Goal: Task Accomplishment & Management: Complete application form

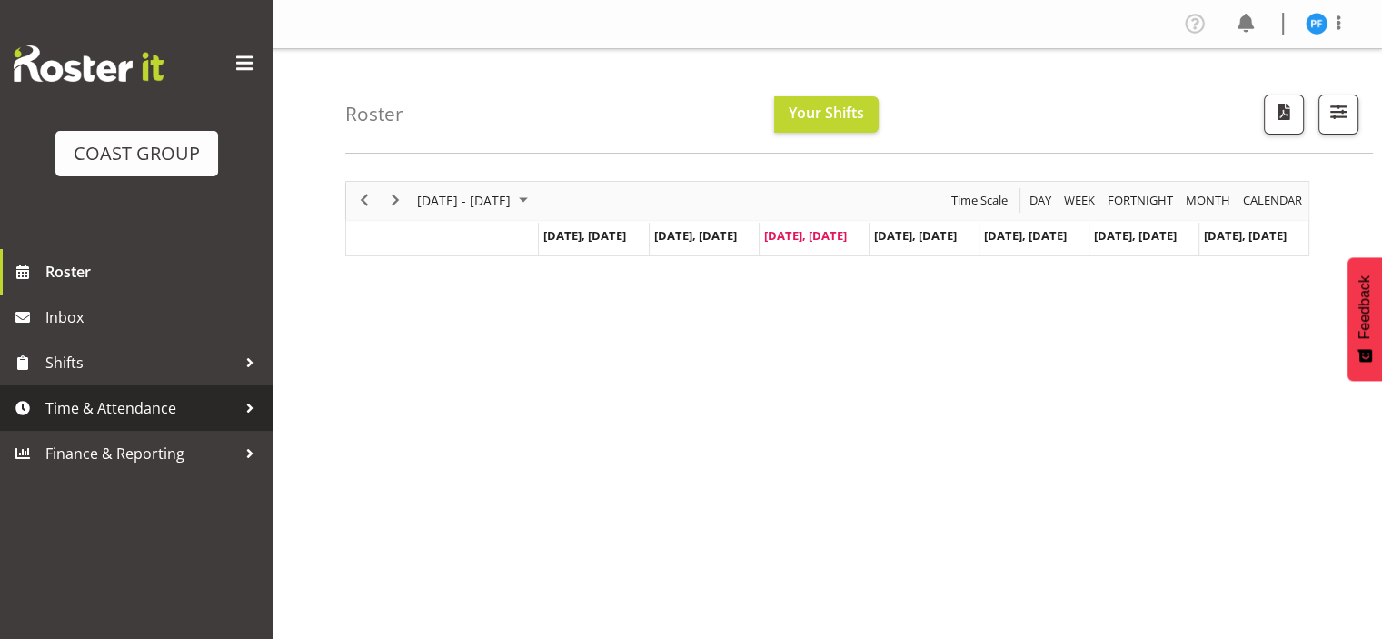
click at [40, 412] on link "Time & Attendance" at bounding box center [136, 407] width 273 height 45
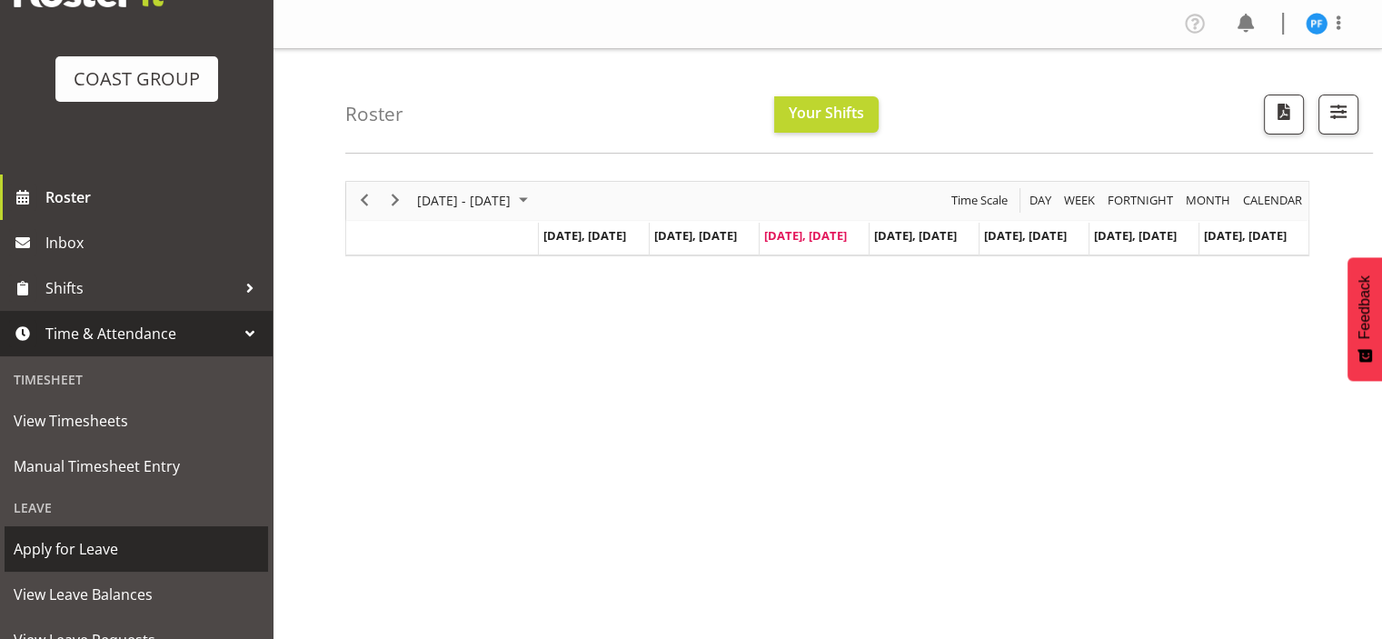
scroll to position [91, 0]
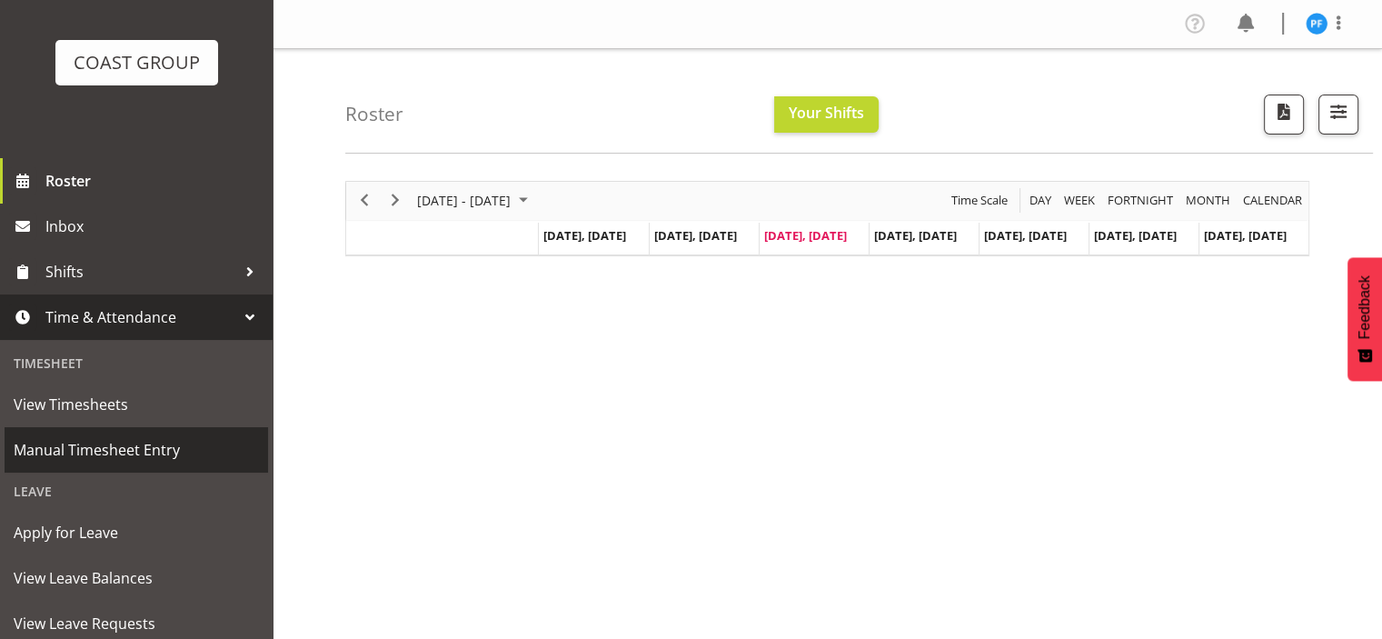
click at [134, 453] on span "Manual Timesheet Entry" at bounding box center [136, 449] width 245 height 27
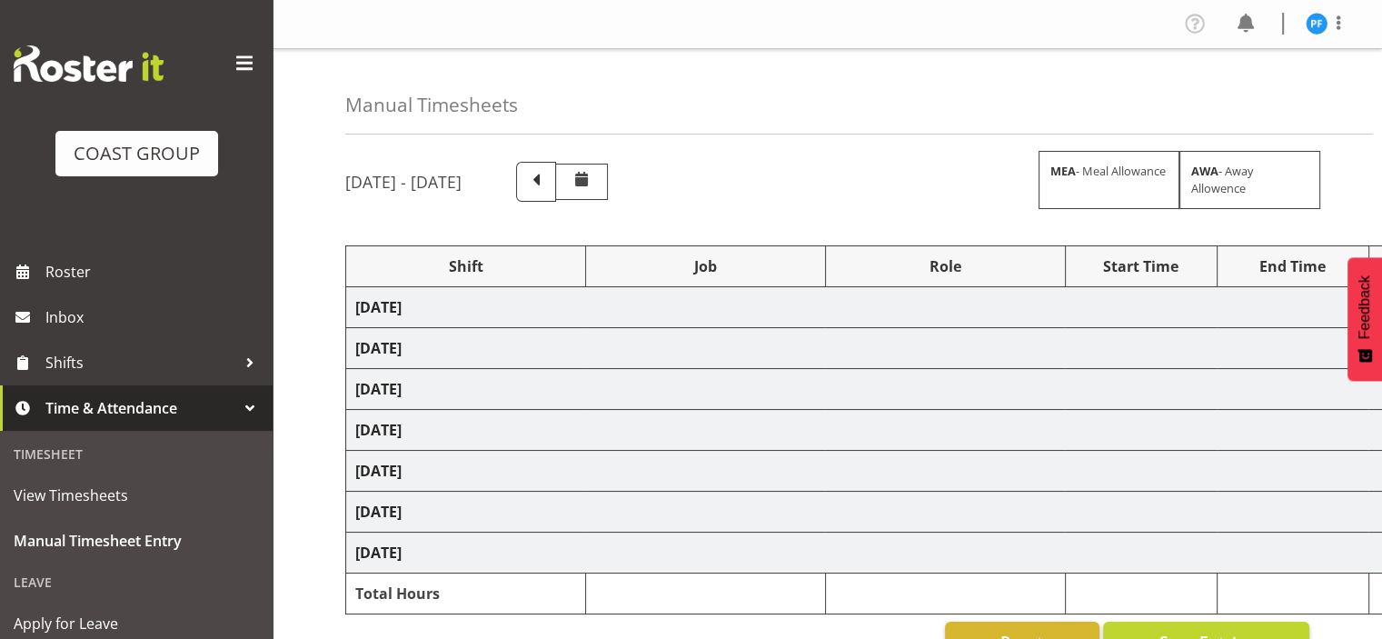
click at [548, 184] on span at bounding box center [536, 180] width 24 height 24
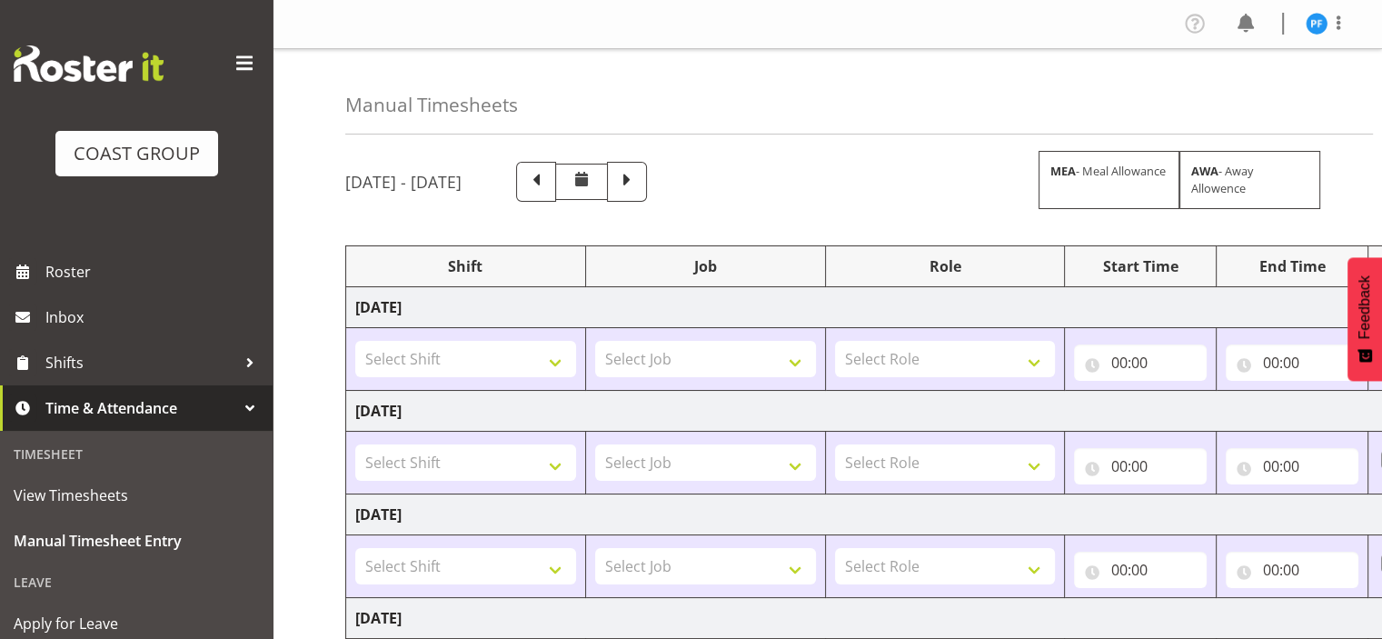
scroll to position [250, 0]
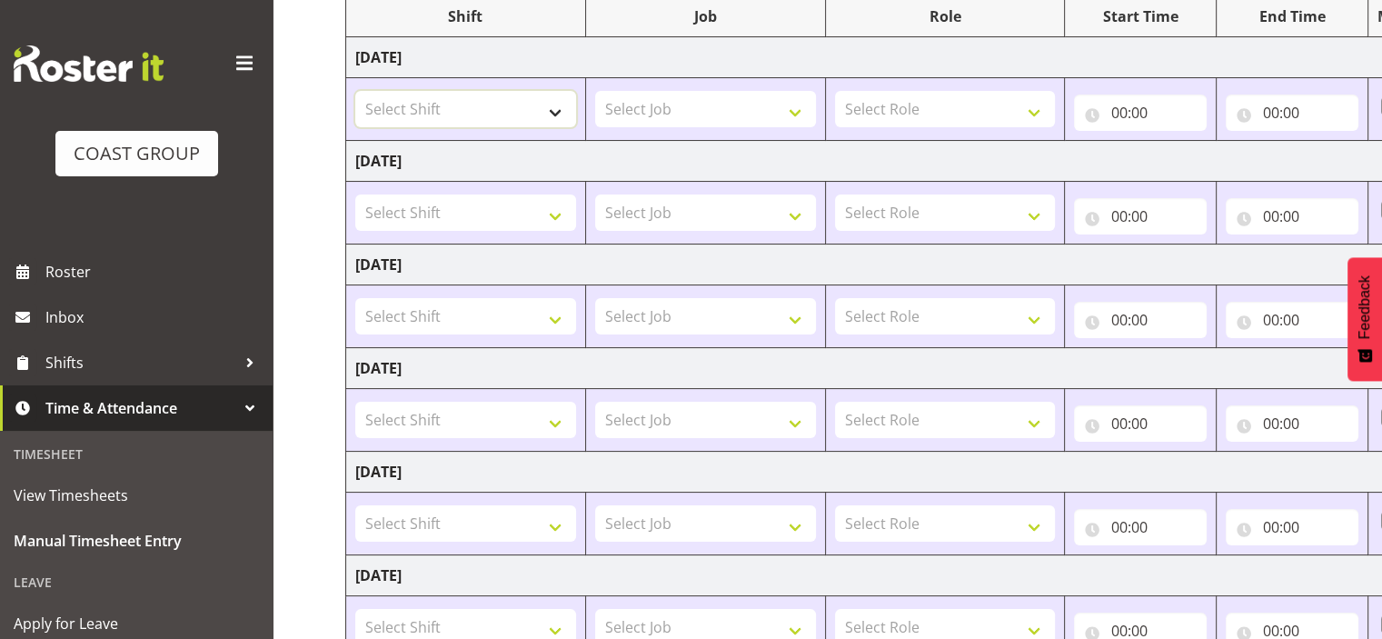
click at [550, 115] on select "Select Shift # Fieldays--[GEOGRAPHIC_DATA]. # Install Hutchwilco Boat Show at […" at bounding box center [465, 109] width 221 height 36
select select "40079"
click at [355, 91] on select "Select Shift # Fieldays--[GEOGRAPHIC_DATA]. # Install Hutchwilco Boat Show at […" at bounding box center [465, 109] width 221 height 36
click at [707, 102] on select "Select Job 1 Carlton Events 1 [PERSON_NAME][GEOGRAPHIC_DATA] 1 [PERSON_NAME][GE…" at bounding box center [705, 109] width 221 height 36
select select "9033"
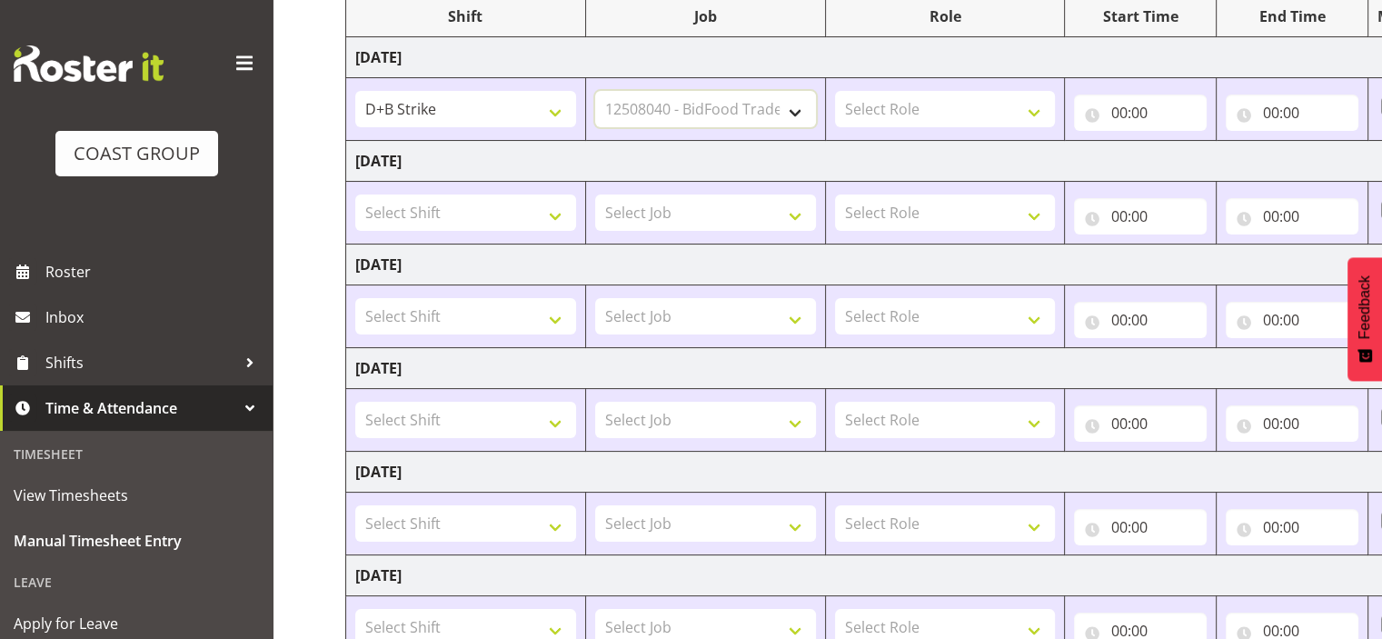
click at [595, 91] on select "Select Job 1 Carlton Events 1 [PERSON_NAME][GEOGRAPHIC_DATA] 1 [PERSON_NAME][GE…" at bounding box center [705, 109] width 221 height 36
click at [989, 107] on select "Select Role EHS AKL D+B EHS AKL PANELS EHS AKL CARPET" at bounding box center [945, 109] width 221 height 36
select select "194"
click at [835, 91] on select "Select Role EHS AKL D+B EHS AKL PANELS EHS AKL CARPET" at bounding box center [945, 109] width 221 height 36
click at [1151, 115] on input "00:00" at bounding box center [1140, 113] width 133 height 36
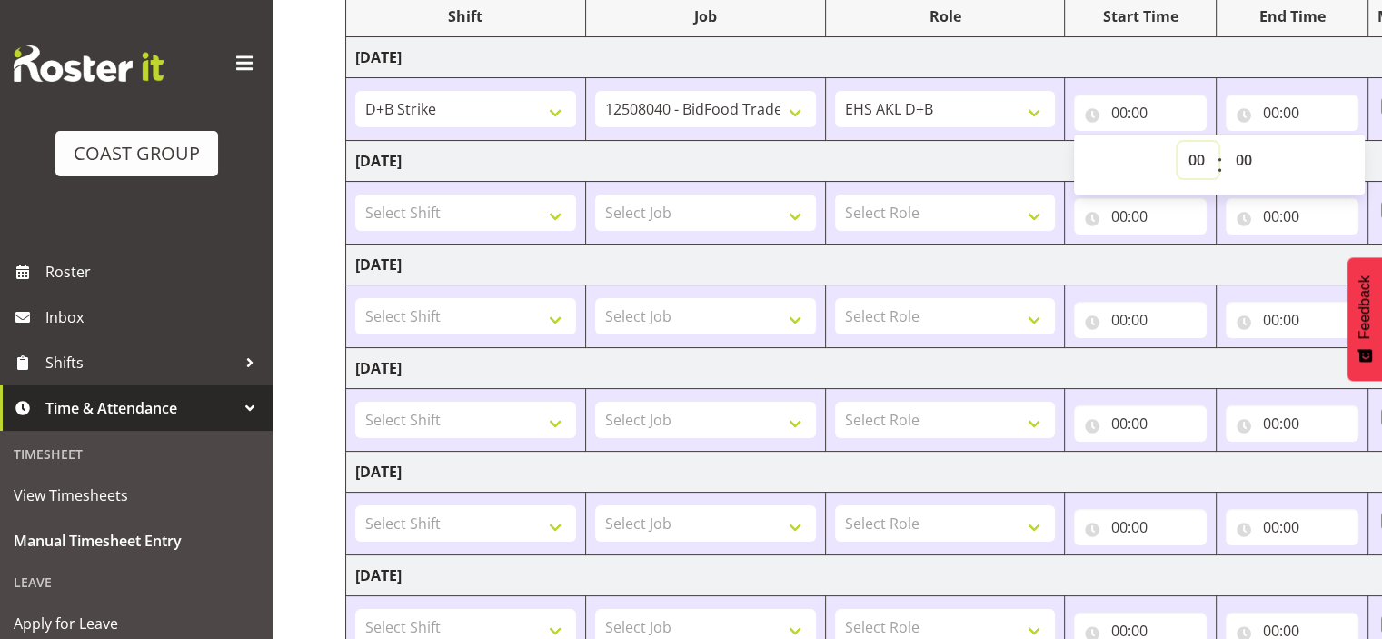
click at [1192, 164] on select "00 01 02 03 04 05 06 07 08 09 10 11 12 13 14 15 16 17 18 19 20 21 22 23" at bounding box center [1198, 160] width 41 height 36
select select "6"
click at [1178, 142] on select "00 01 02 03 04 05 06 07 08 09 10 11 12 13 14 15 16 17 18 19 20 21 22 23" at bounding box center [1198, 160] width 41 height 36
type input "06:00"
click at [1279, 111] on input "00:00" at bounding box center [1292, 113] width 133 height 36
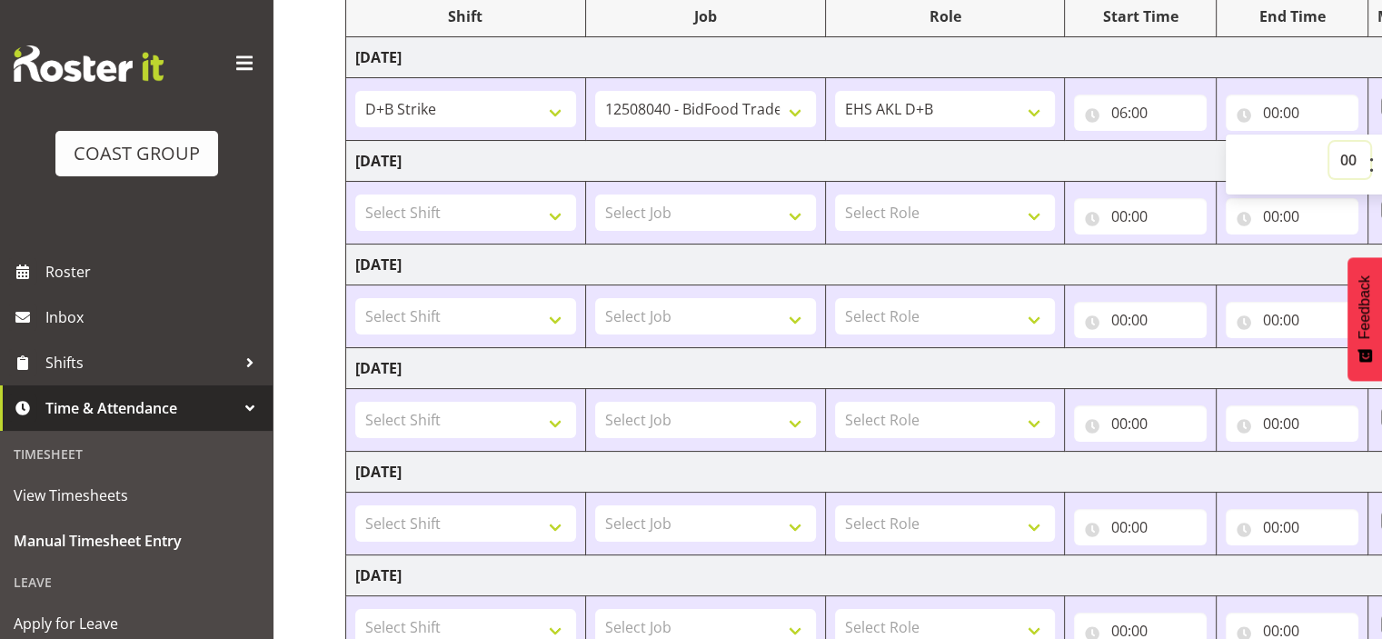
click at [1343, 163] on select "00 01 02 03 04 05 06 07 08 09 10 11 12 13 14 15 16 17 18 19 20 21 22 23" at bounding box center [1349, 160] width 41 height 36
select select "14"
click at [1329, 142] on select "00 01 02 03 04 05 06 07 08 09 10 11 12 13 14 15 16 17 18 19 20 21 22 23" at bounding box center [1349, 160] width 41 height 36
type input "14:00"
click at [1378, 170] on select "00 01 02 03 04 05 06 07 08 09 10 11 12 13 14 15 16 17 18 19 20 21 22 23 24 25 2…" at bounding box center [1397, 160] width 41 height 36
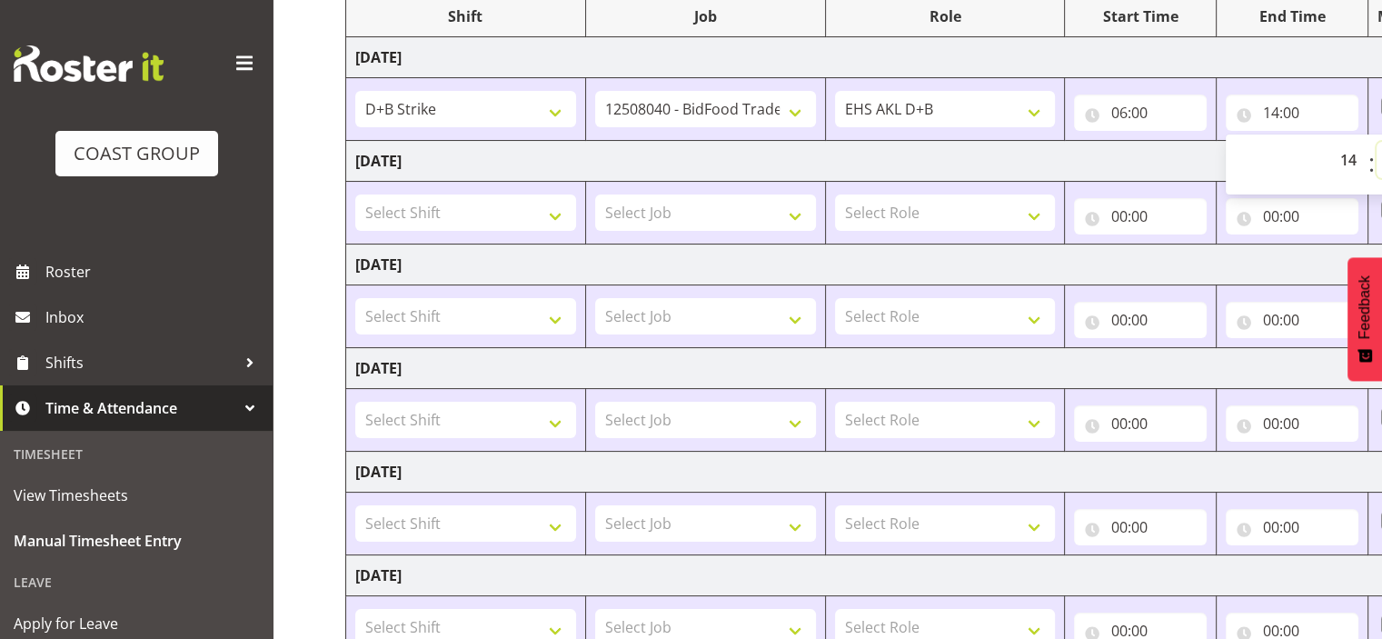
select select "30"
click at [1377, 142] on select "00 01 02 03 04 05 06 07 08 09 10 11 12 13 14 15 16 17 18 19 20 21 22 23 24 25 2…" at bounding box center [1397, 160] width 41 height 36
type input "14:30"
click at [1269, 264] on td "[DATE]" at bounding box center [981, 264] width 1271 height 41
drag, startPoint x: 396, startPoint y: 301, endPoint x: 438, endPoint y: 326, distance: 48.9
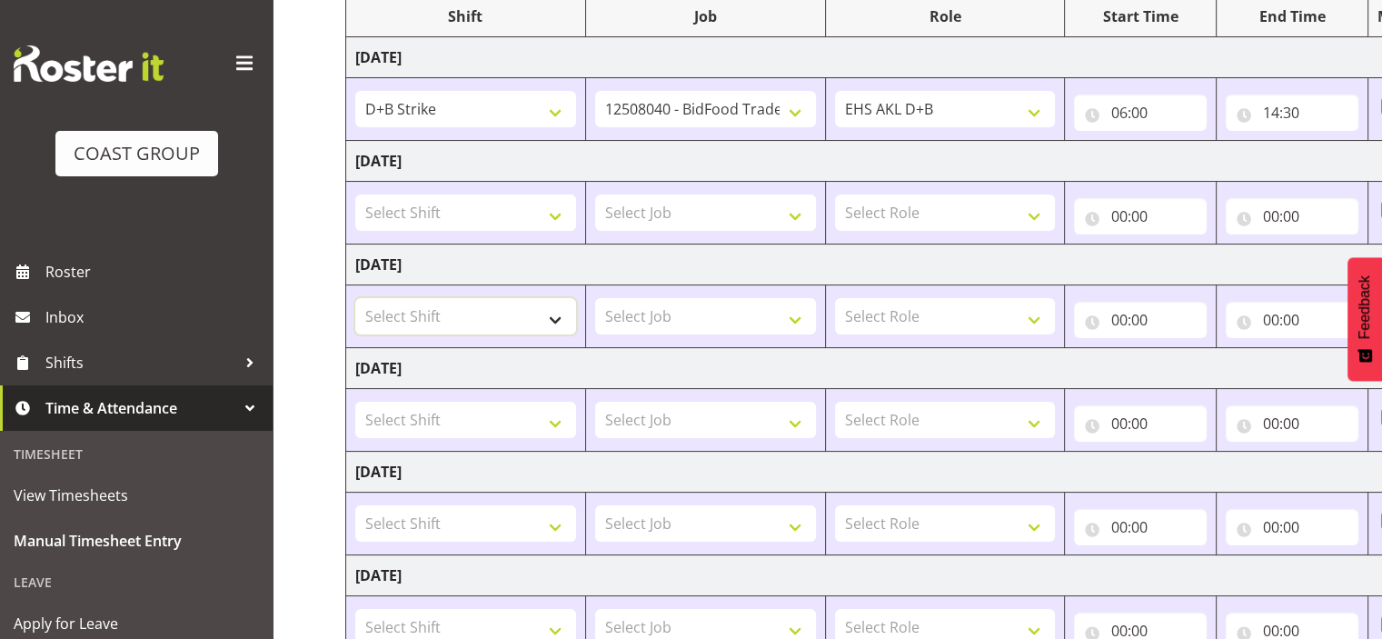
click at [396, 302] on select "Select Shift # Fieldays--[GEOGRAPHIC_DATA]. # Install Hutchwilco Boat Show at […" at bounding box center [465, 316] width 221 height 36
select select "40079"
click at [355, 298] on select "Select Shift # Fieldays--[GEOGRAPHIC_DATA]. # Install Hutchwilco Boat Show at […" at bounding box center [465, 316] width 221 height 36
click at [673, 309] on select "Select Job 1 Carlton Events 1 [PERSON_NAME][GEOGRAPHIC_DATA] 1 [PERSON_NAME][GE…" at bounding box center [705, 316] width 221 height 36
click at [911, 326] on select "Select Role EHS AKL D+B EHS AKL PANELS EHS AKL CARPET" at bounding box center [945, 316] width 221 height 36
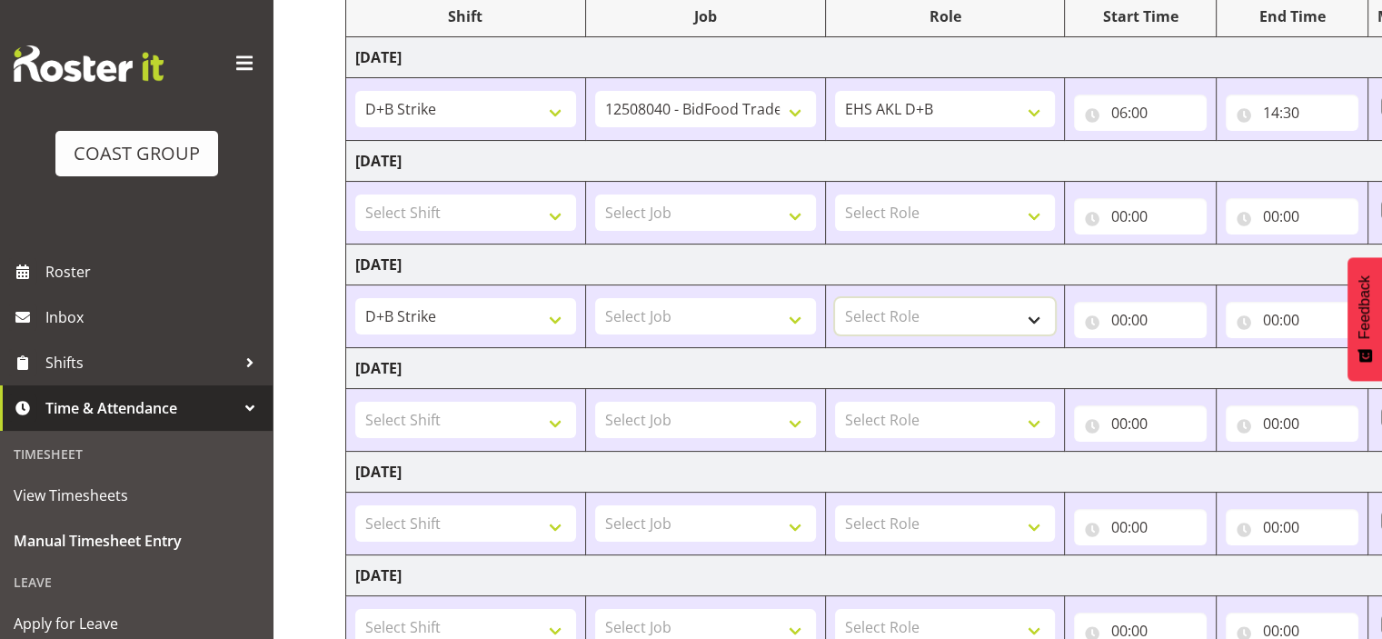
select select "194"
click at [835, 298] on select "Select Role EHS AKL D+B EHS AKL PANELS EHS AKL CARPET" at bounding box center [945, 316] width 221 height 36
click at [1180, 313] on input "00:00" at bounding box center [1140, 320] width 133 height 36
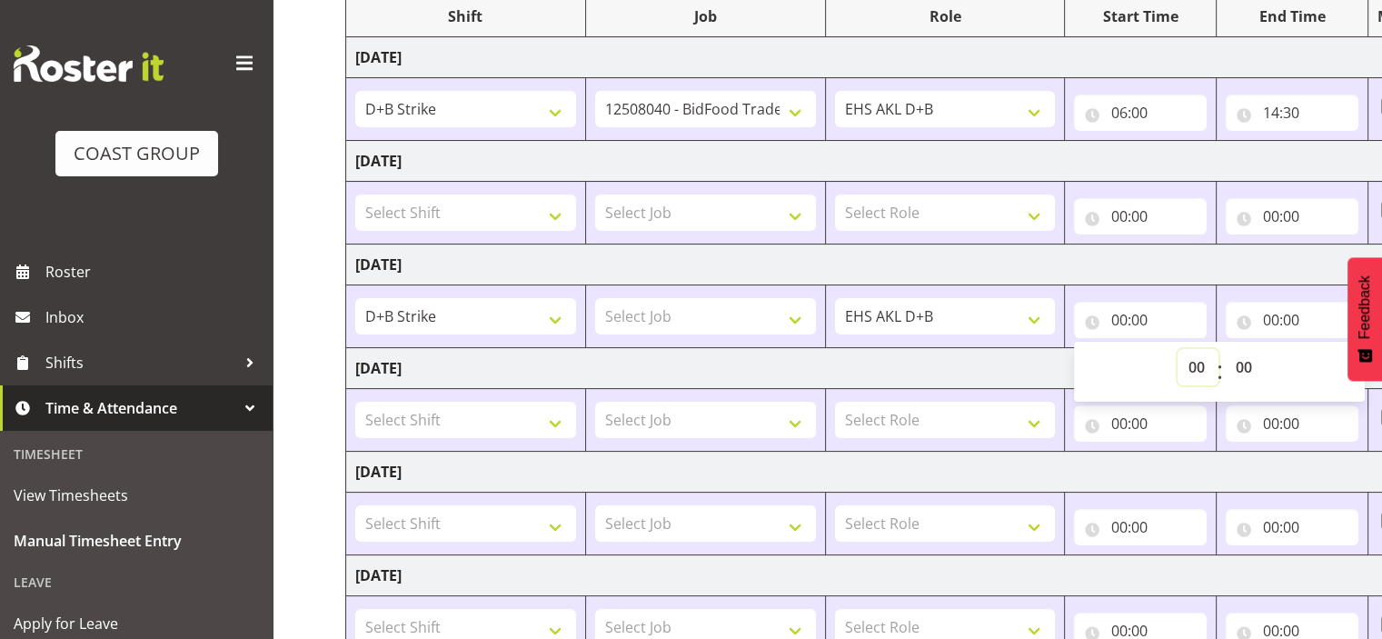
click at [1203, 370] on select "00 01 02 03 04 05 06 07 08 09 10 11 12 13 14 15 16 17 18 19 20 21 22 23" at bounding box center [1198, 367] width 41 height 36
select select "5"
click at [1178, 349] on select "00 01 02 03 04 05 06 07 08 09 10 11 12 13 14 15 16 17 18 19 20 21 22 23" at bounding box center [1198, 367] width 41 height 36
type input "05:00"
click at [1272, 314] on input "00:00" at bounding box center [1292, 320] width 133 height 36
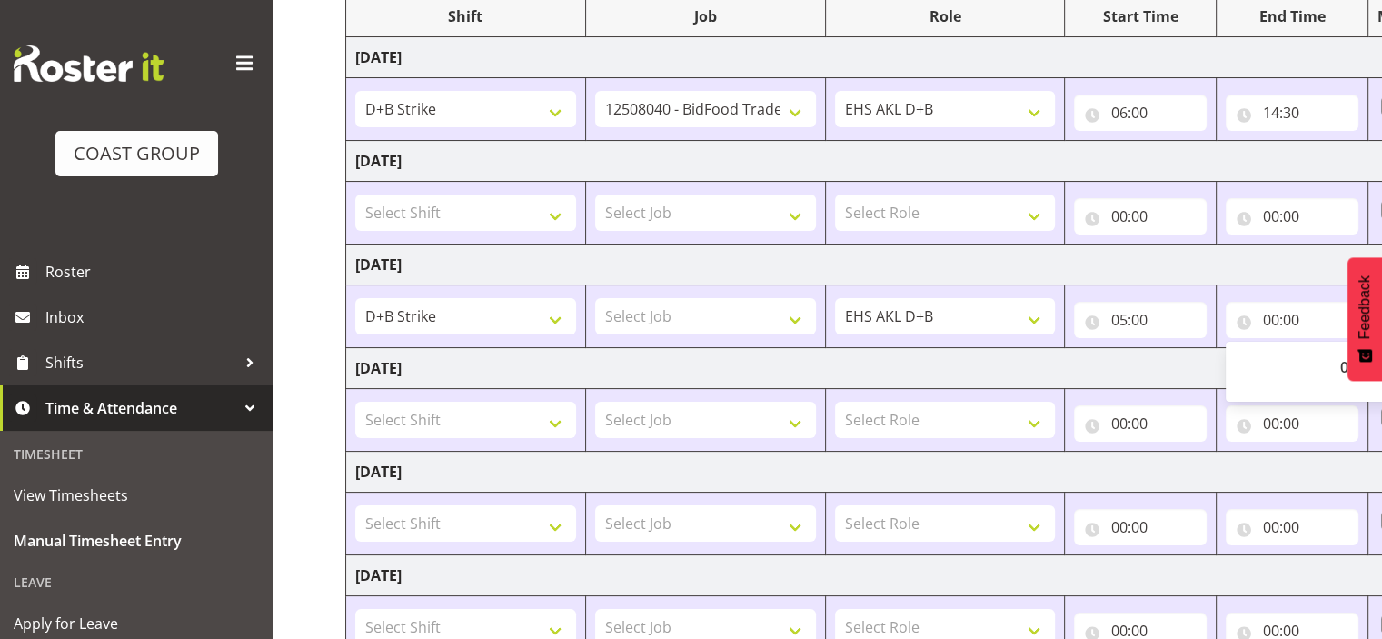
drag, startPoint x: 1210, startPoint y: 363, endPoint x: 1140, endPoint y: 349, distance: 71.3
click at [1140, 349] on td "[DATE]" at bounding box center [981, 368] width 1271 height 41
click at [1295, 323] on input "00:00" at bounding box center [1292, 320] width 133 height 36
click at [1338, 358] on select "00 01 02 03 04 05 06 07 08 09 10 11 12 13 14 15 16 17 18 19 20 21 22 23" at bounding box center [1349, 367] width 41 height 36
select select "4"
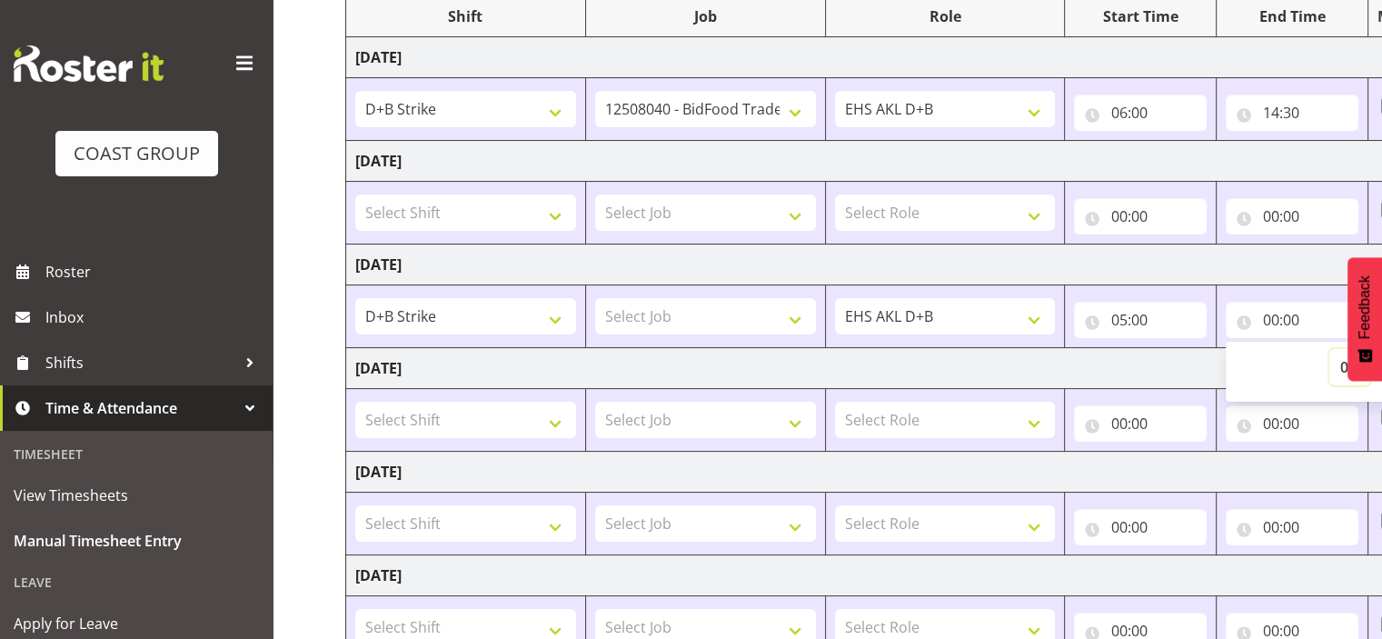
click at [1329, 349] on select "00 01 02 03 04 05 06 07 08 09 10 11 12 13 14 15 16 17 18 19 20 21 22 23" at bounding box center [1349, 367] width 41 height 36
type input "04:00"
click at [1339, 367] on select "00 01 02 03 04 05 06 07 08 09 10 11 12 13 14 15 16 17 18 19 20 21 22 23" at bounding box center [1349, 367] width 41 height 36
select select "16"
click at [1329, 349] on select "00 01 02 03 04 05 06 07 08 09 10 11 12 13 14 15 16 17 18 19 20 21 22 23" at bounding box center [1349, 367] width 41 height 36
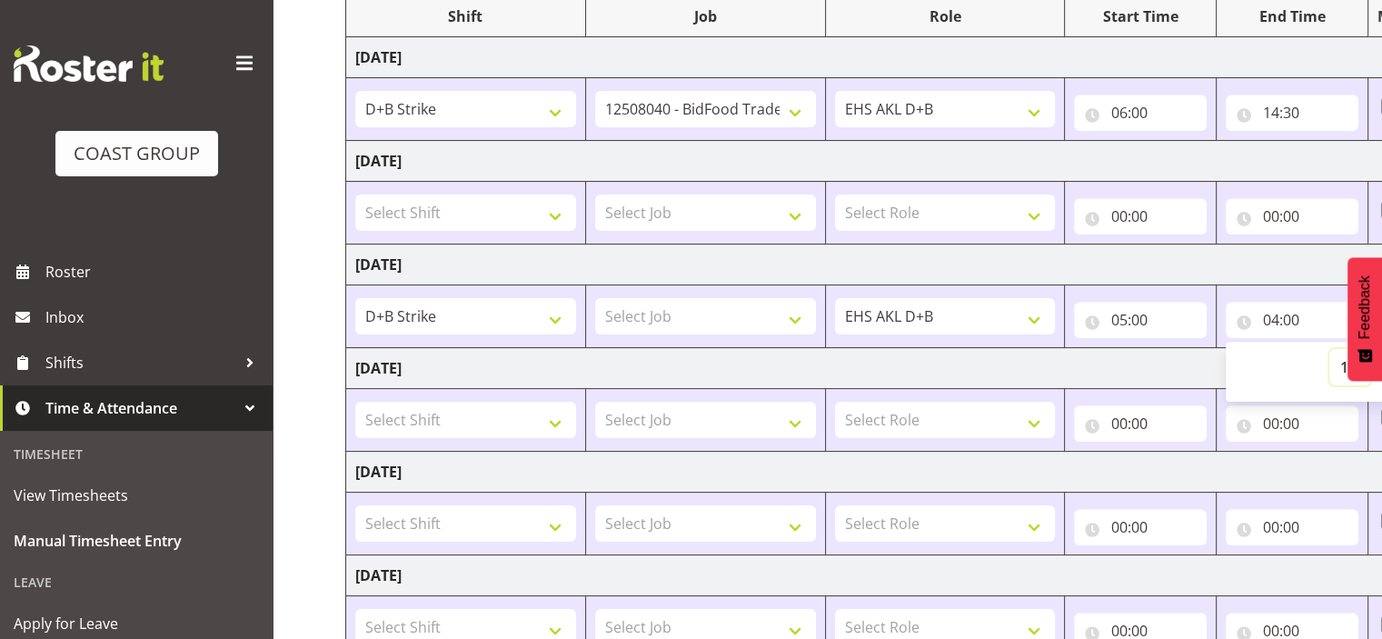
type input "16:00"
click at [1196, 359] on td "[DATE]" at bounding box center [981, 368] width 1271 height 41
click at [436, 414] on select "Select Shift # Fieldays--[GEOGRAPHIC_DATA]. # Install Hutchwilco Boat Show at […" at bounding box center [465, 420] width 221 height 36
select select "4109"
click at [355, 402] on select "Select Shift # Fieldays--[GEOGRAPHIC_DATA]. # Install Hutchwilco Boat Show at […" at bounding box center [465, 420] width 221 height 36
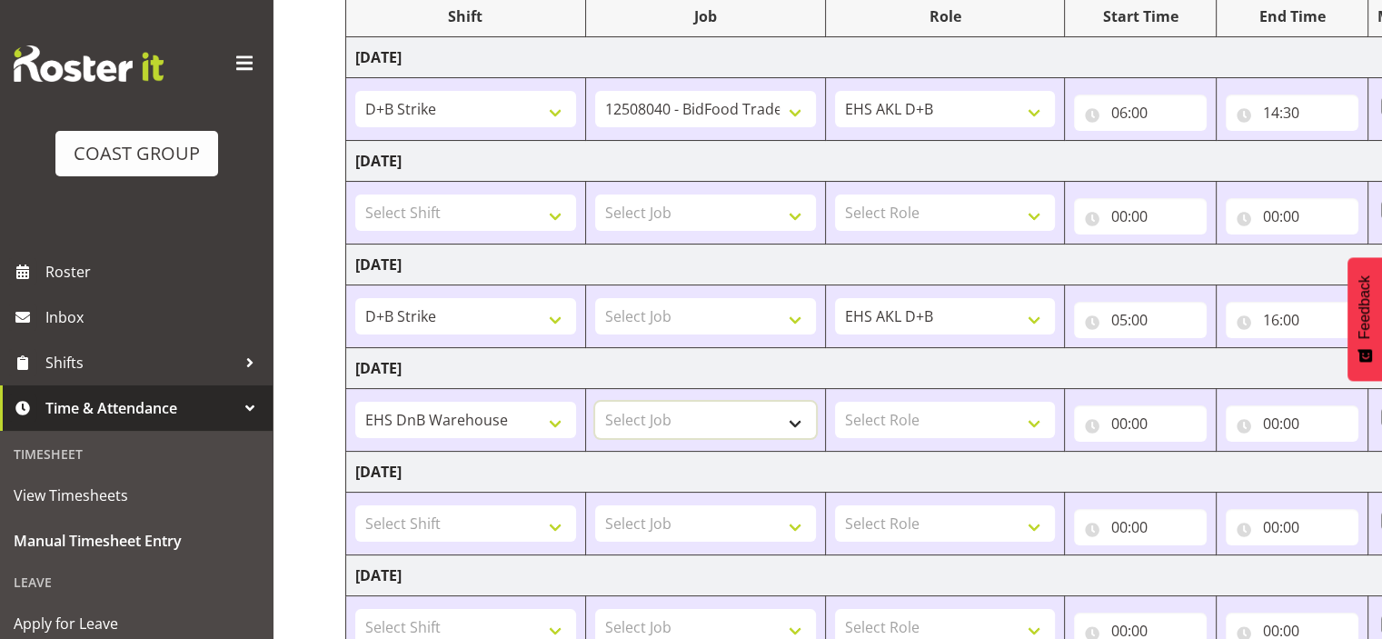
click at [640, 421] on select "Select Job 1 Carlton Events 1 [PERSON_NAME][GEOGRAPHIC_DATA] 1 [PERSON_NAME][GE…" at bounding box center [705, 420] width 221 height 36
select select "10049"
click at [595, 402] on select "Select Job 1 Carlton Events 1 [PERSON_NAME][GEOGRAPHIC_DATA] 1 [PERSON_NAME][GE…" at bounding box center [705, 420] width 221 height 36
click at [887, 423] on select "Select Role EHS AKL D+B EHS AKL PANELS EHS AKL CARPET" at bounding box center [945, 420] width 221 height 36
select select "194"
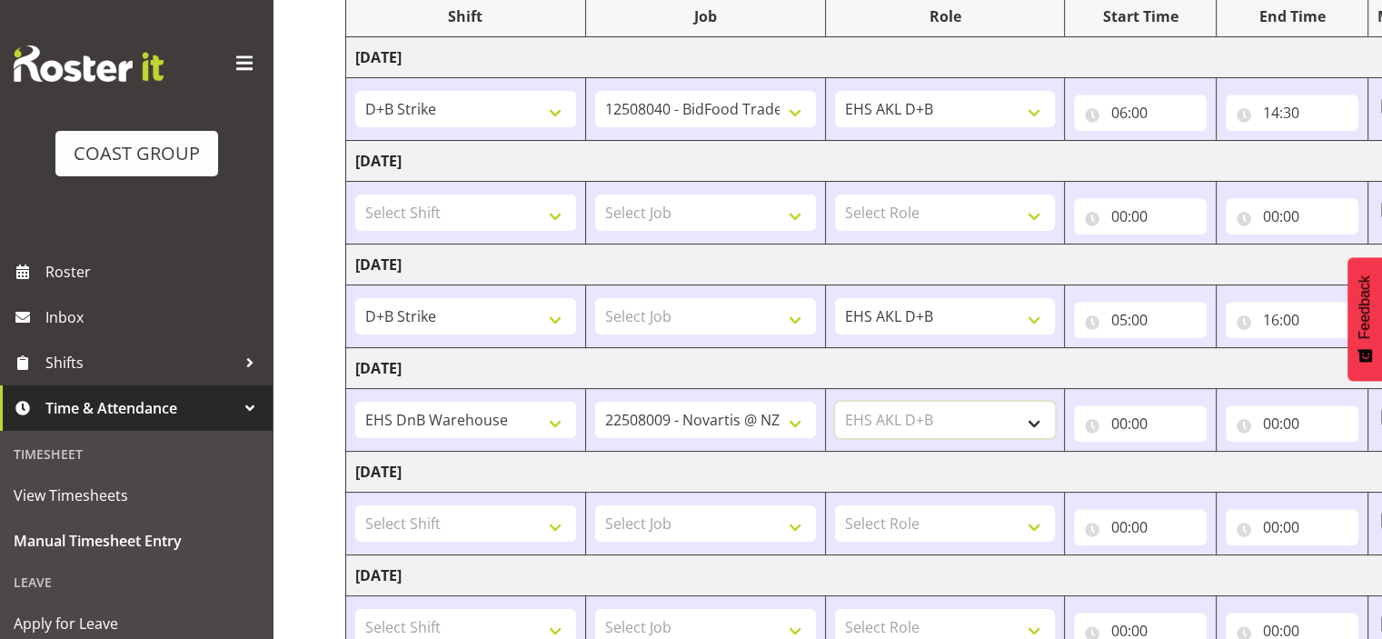
click at [835, 402] on select "Select Role EHS AKL D+B EHS AKL PANELS EHS AKL CARPET" at bounding box center [945, 420] width 221 height 36
click at [1132, 425] on input "00:00" at bounding box center [1140, 423] width 133 height 36
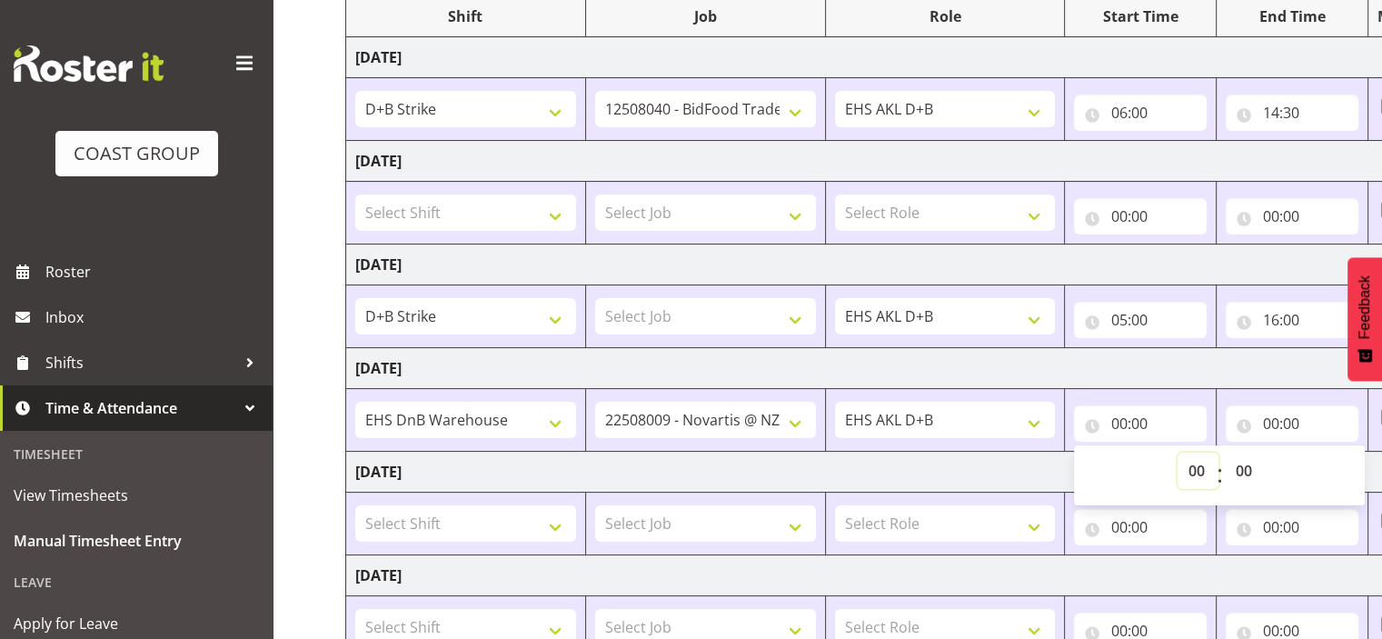
click at [1202, 472] on select "00 01 02 03 04 05 06 07 08 09 10 11 12 13 14 15 16 17 18 19 20 21 22 23" at bounding box center [1198, 471] width 41 height 36
select select "7"
click at [1178, 453] on select "00 01 02 03 04 05 06 07 08 09 10 11 12 13 14 15 16 17 18 19 20 21 22 23" at bounding box center [1198, 471] width 41 height 36
type input "07:00"
click at [1273, 422] on input "00:00" at bounding box center [1292, 423] width 133 height 36
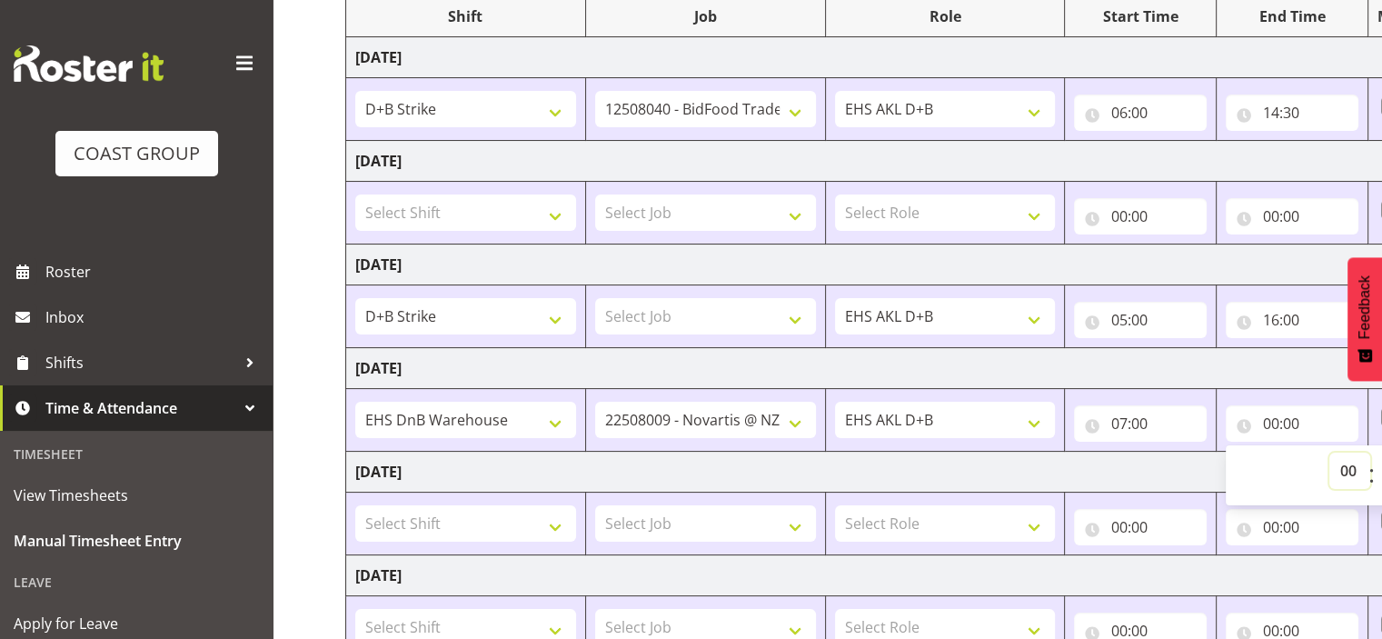
click at [1342, 472] on select "00 01 02 03 04 05 06 07 08 09 10 11 12 13 14 15 16 17 18 19 20 21 22 23" at bounding box center [1349, 471] width 41 height 36
select select "11"
click at [1329, 453] on select "00 01 02 03 04 05 06 07 08 09 10 11 12 13 14 15 16 17 18 19 20 21 22 23" at bounding box center [1349, 471] width 41 height 36
type input "11:00"
click at [1377, 465] on select "00 01 02 03 04 05 06 07 08 09 10 11 12 13 14 15 16 17 18 19 20 21 22 23 24 25 2…" at bounding box center [1397, 471] width 41 height 36
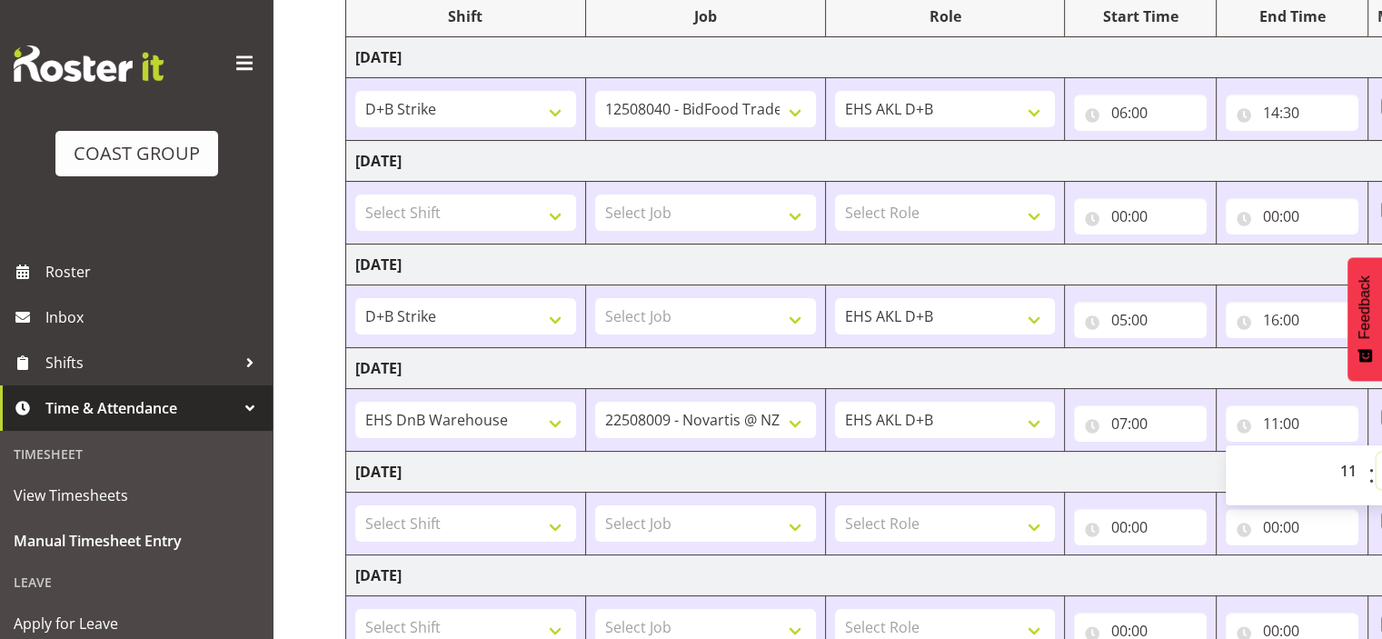
select select "40"
click at [1377, 453] on select "00 01 02 03 04 05 06 07 08 09 10 11 12 13 14 15 16 17 18 19 20 21 22 23 24 25 2…" at bounding box center [1397, 471] width 41 height 36
type input "11:40"
click at [774, 456] on td "[DATE]" at bounding box center [981, 472] width 1271 height 41
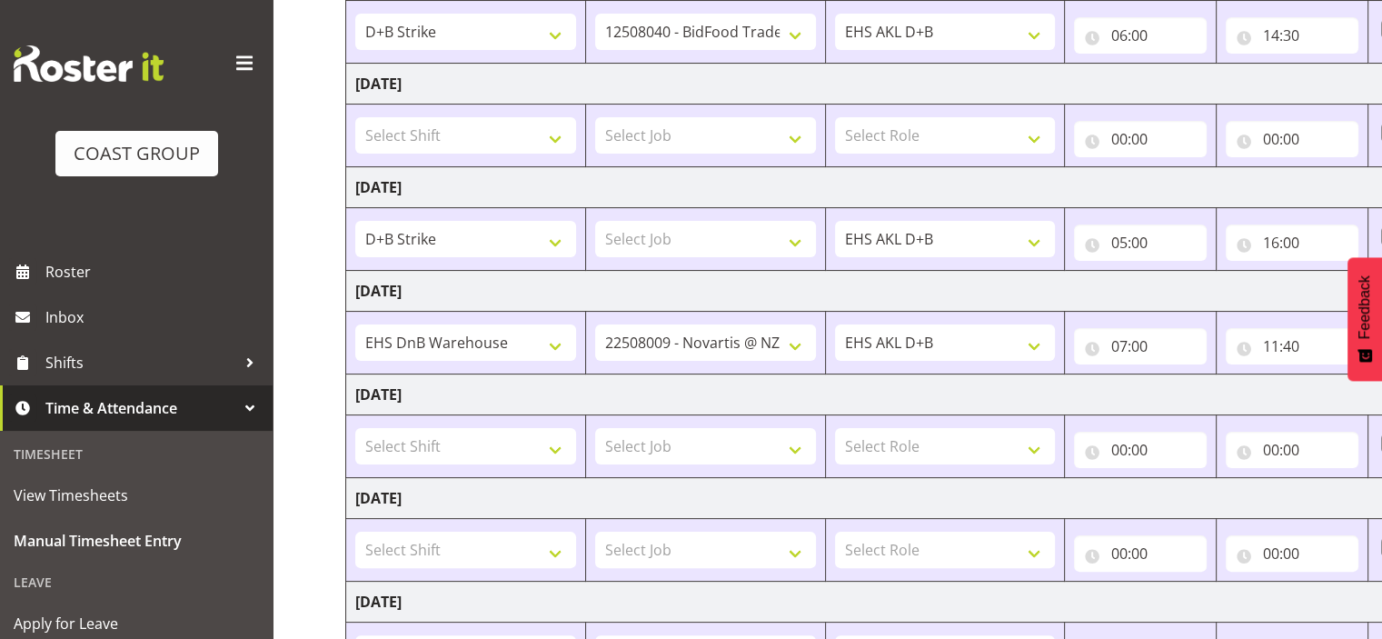
scroll to position [485, 0]
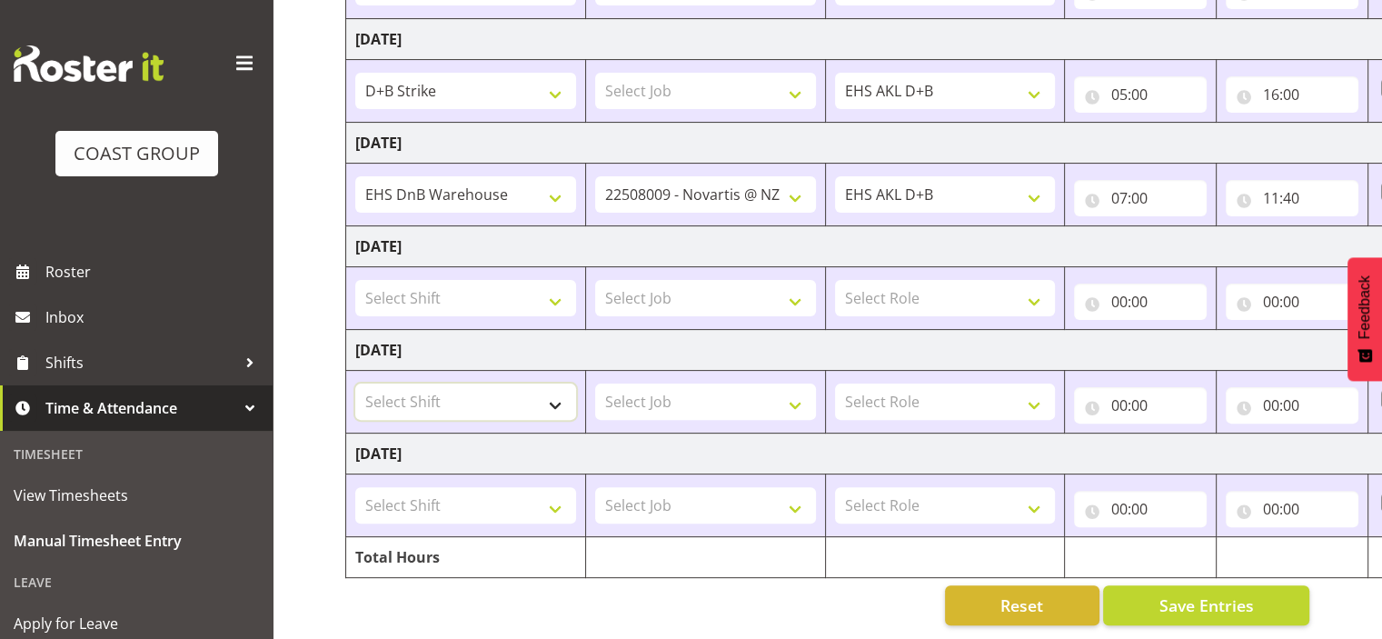
drag, startPoint x: 498, startPoint y: 383, endPoint x: 592, endPoint y: 399, distance: 95.8
click at [500, 384] on select "Select Shift # Fieldays--[GEOGRAPHIC_DATA]. # Install Hutchwilco Boat Show at […" at bounding box center [465, 401] width 221 height 36
select select "24997"
click at [355, 383] on select "Select Shift # Fieldays--[GEOGRAPHIC_DATA]. # Install Hutchwilco Boat Show at […" at bounding box center [465, 401] width 221 height 36
click at [697, 384] on select "Select Job 1 Carlton Events 1 [PERSON_NAME][GEOGRAPHIC_DATA] 1 [PERSON_NAME][GE…" at bounding box center [705, 401] width 221 height 36
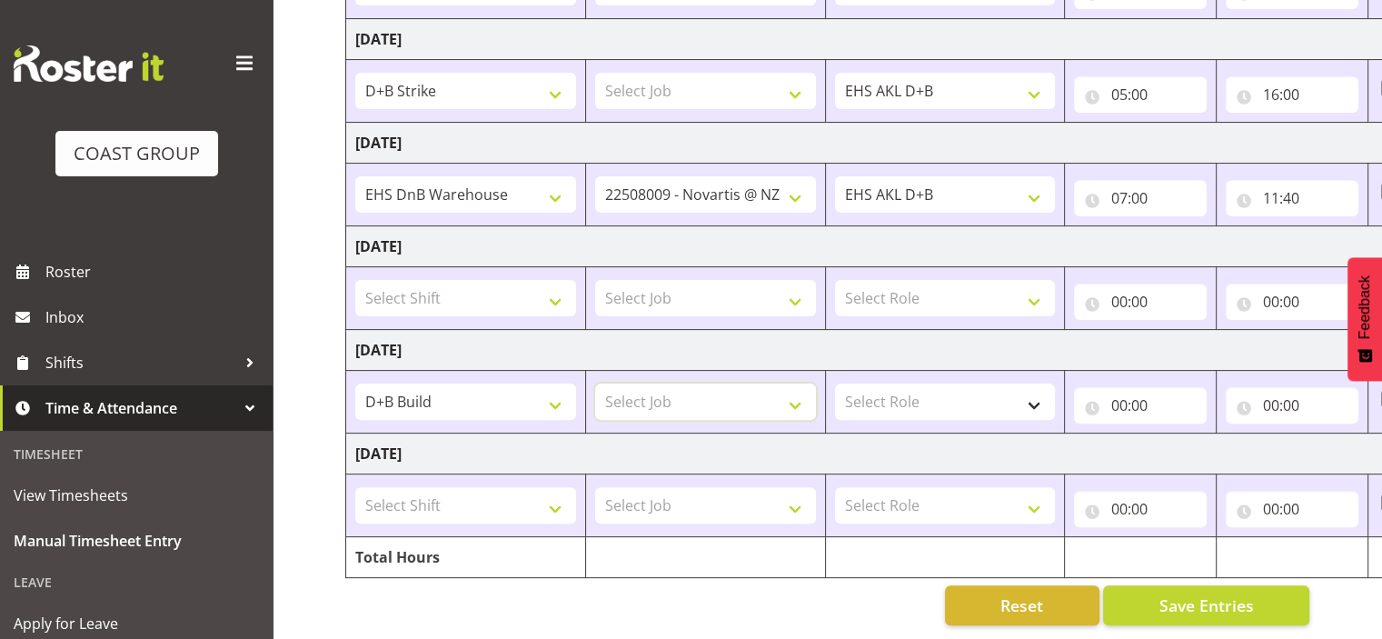
select select "10400"
click at [595, 383] on select "Select Job 1 Carlton Events 1 [PERSON_NAME][GEOGRAPHIC_DATA] 1 [PERSON_NAME][GE…" at bounding box center [705, 401] width 221 height 36
click at [876, 390] on select "Select Role EHS AKL D+B EHS AKL PANELS EHS AKL CARPET" at bounding box center [945, 401] width 221 height 36
select select "194"
click at [835, 383] on select "Select Role EHS AKL D+B EHS AKL PANELS EHS AKL CARPET" at bounding box center [945, 401] width 221 height 36
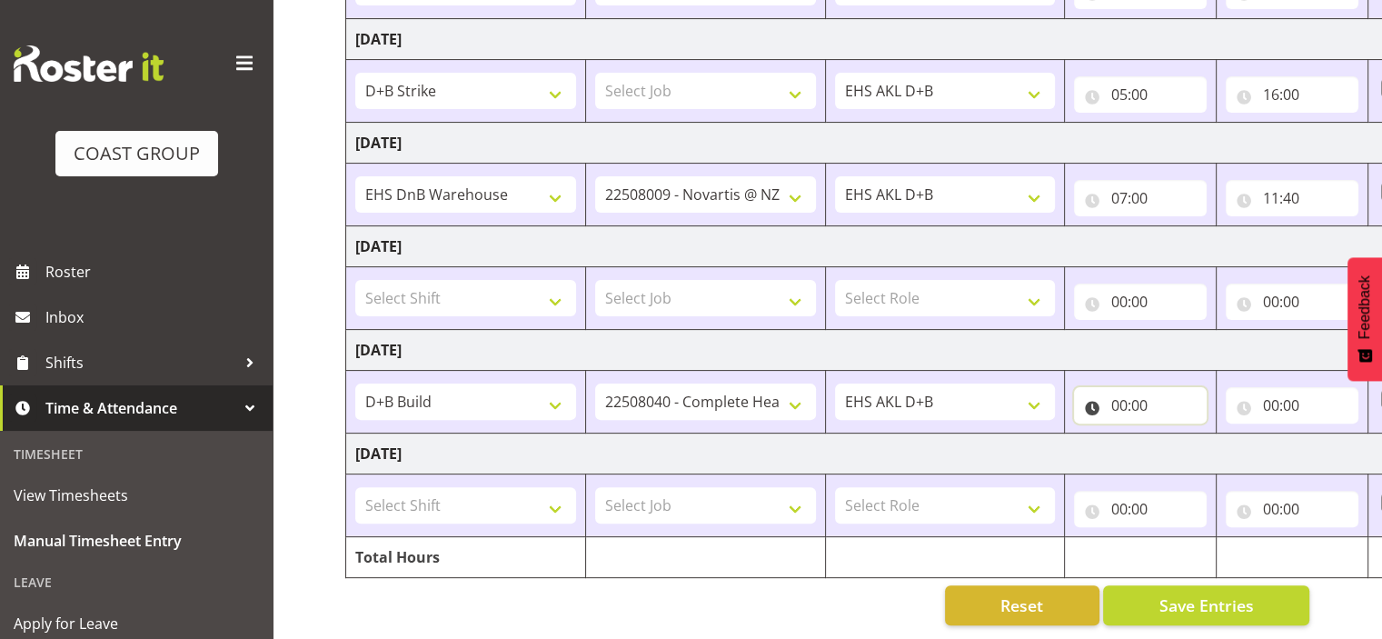
click at [1136, 394] on input "00:00" at bounding box center [1140, 405] width 133 height 36
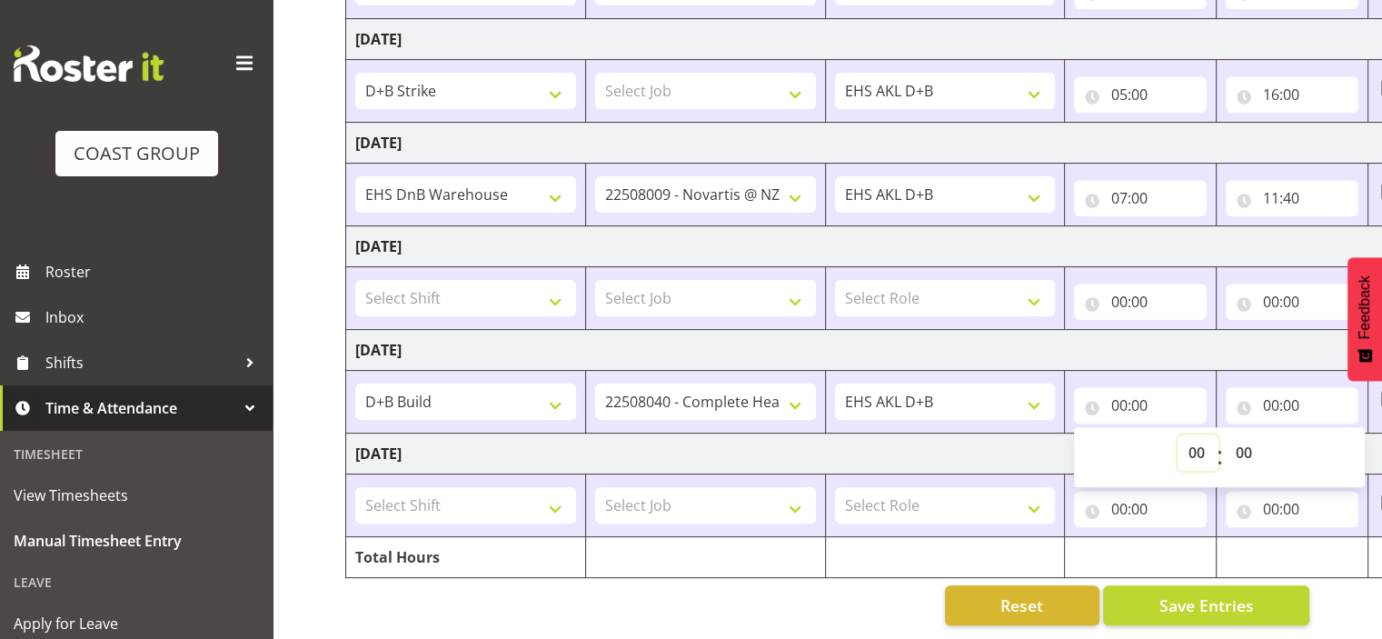
click at [1194, 437] on select "00 01 02 03 04 05 06 07 08 09 10 11 12 13 14 15 16 17 18 19 20 21 22 23" at bounding box center [1198, 452] width 41 height 36
select select "7"
click at [1178, 434] on select "00 01 02 03 04 05 06 07 08 09 10 11 12 13 14 15 16 17 18 19 20 21 22 23" at bounding box center [1198, 452] width 41 height 36
type input "07:00"
click at [1274, 391] on input "00:00" at bounding box center [1292, 405] width 133 height 36
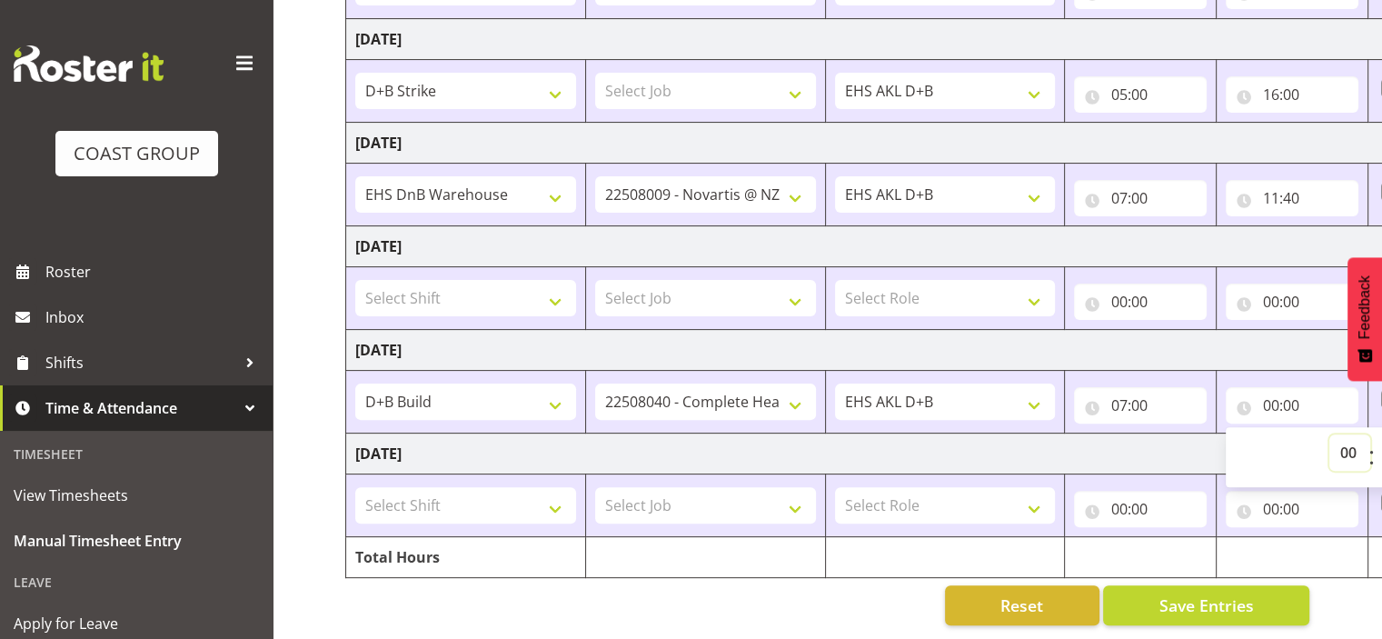
click at [1352, 439] on select "00 01 02 03 04 05 06 07 08 09 10 11 12 13 14 15 16 17 18 19 20 21 22 23" at bounding box center [1349, 452] width 41 height 36
select select "19"
click at [1329, 434] on select "00 01 02 03 04 05 06 07 08 09 10 11 12 13 14 15 16 17 18 19 20 21 22 23" at bounding box center [1349, 452] width 41 height 36
type input "19:00"
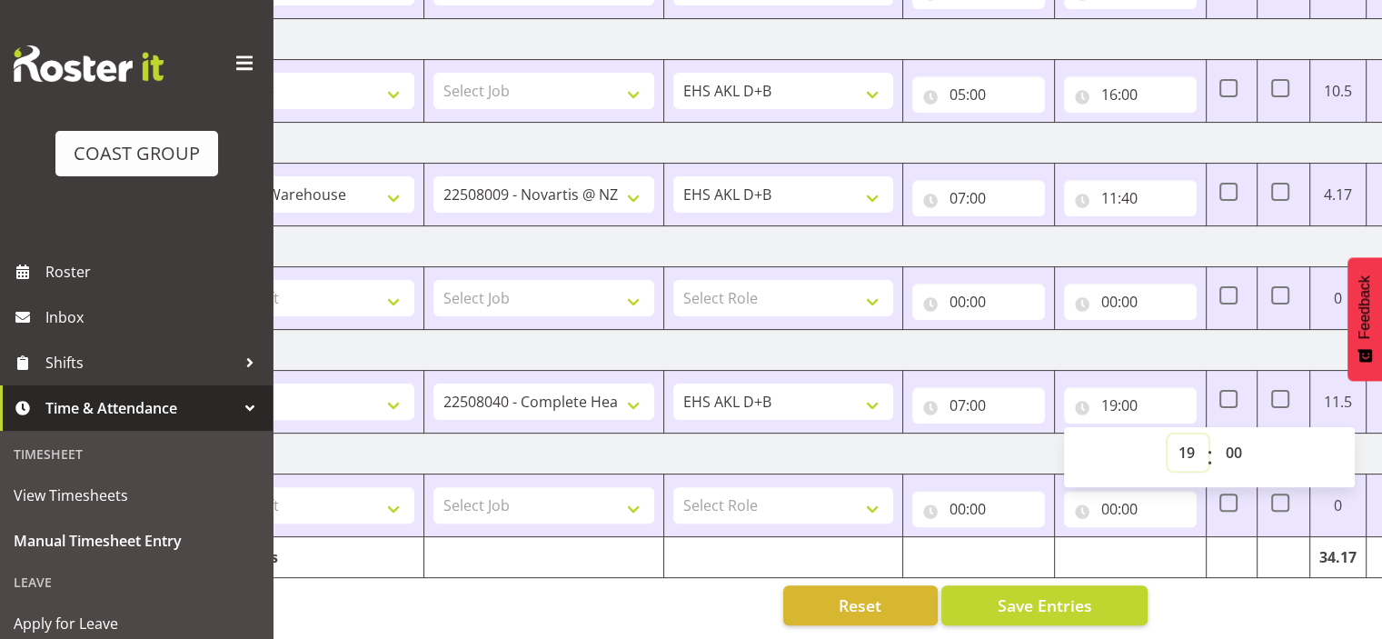
scroll to position [0, 167]
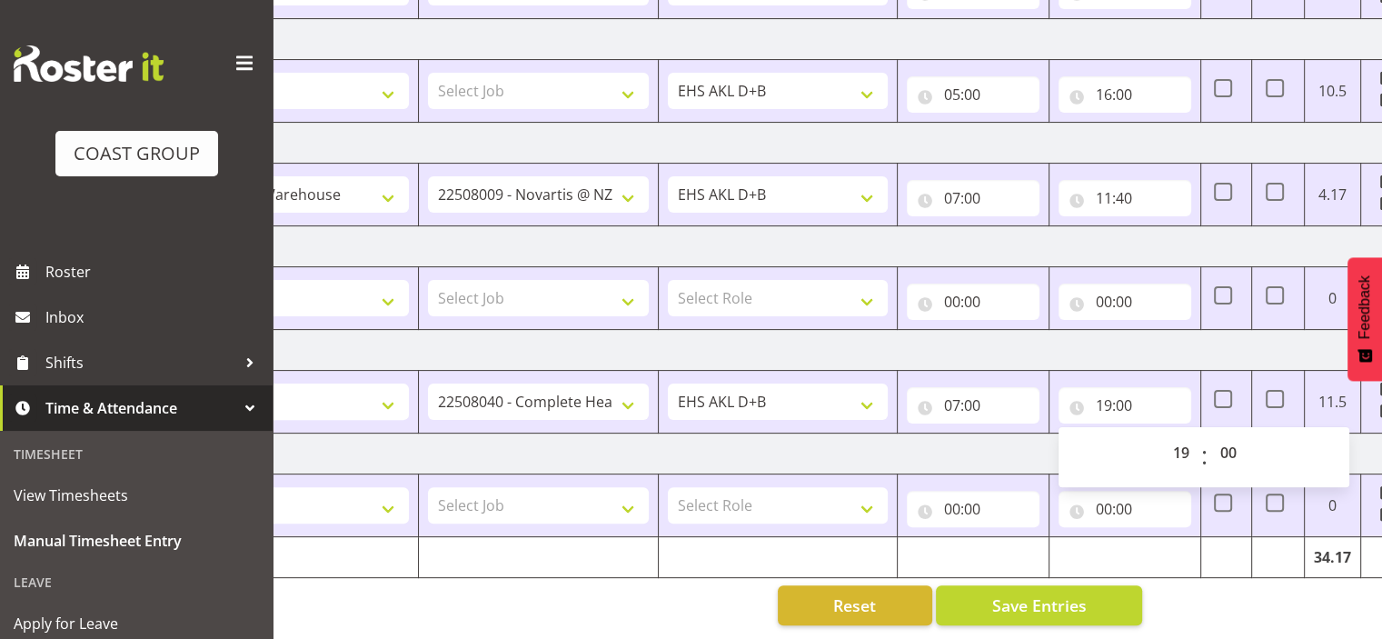
drag, startPoint x: 1212, startPoint y: 385, endPoint x: 1245, endPoint y: 384, distance: 32.7
click at [1214, 390] on span at bounding box center [1223, 399] width 18 height 18
click at [1214, 393] on input "checkbox" at bounding box center [1220, 399] width 12 height 12
checkbox input "true"
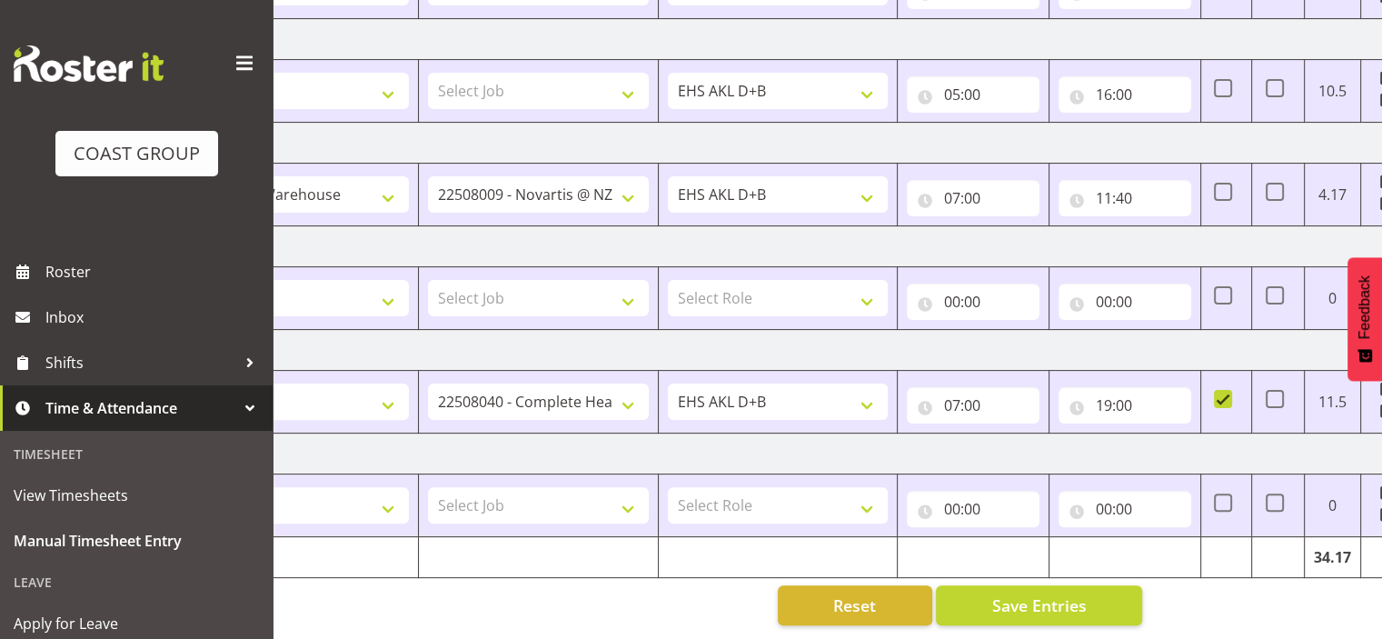
drag, startPoint x: 1290, startPoint y: 391, endPoint x: 1301, endPoint y: 399, distance: 13.6
click at [1291, 392] on td at bounding box center [1278, 402] width 53 height 63
click at [1270, 390] on span at bounding box center [1275, 399] width 18 height 18
click at [1270, 393] on input "checkbox" at bounding box center [1272, 399] width 12 height 12
checkbox input "true"
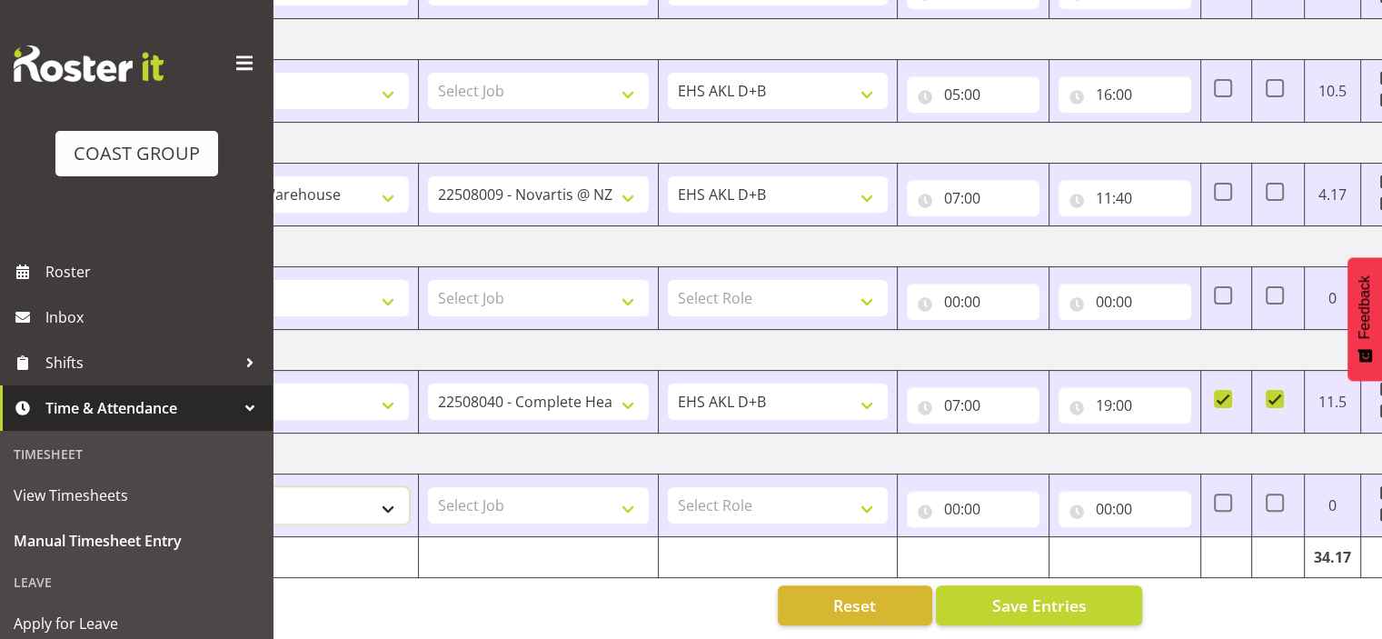
click at [379, 496] on select "Select Shift # Fieldays--[GEOGRAPHIC_DATA]. # Install Hutchwilco Boat Show at […" at bounding box center [298, 505] width 221 height 36
select select "24997"
click at [188, 487] on select "Select Shift # Fieldays--[GEOGRAPHIC_DATA]. # Install Hutchwilco Boat Show at […" at bounding box center [298, 505] width 221 height 36
click at [529, 499] on select "Select Job 1 Carlton Events 1 [PERSON_NAME][GEOGRAPHIC_DATA] 1 [PERSON_NAME][GE…" at bounding box center [538, 505] width 221 height 36
select select "9990"
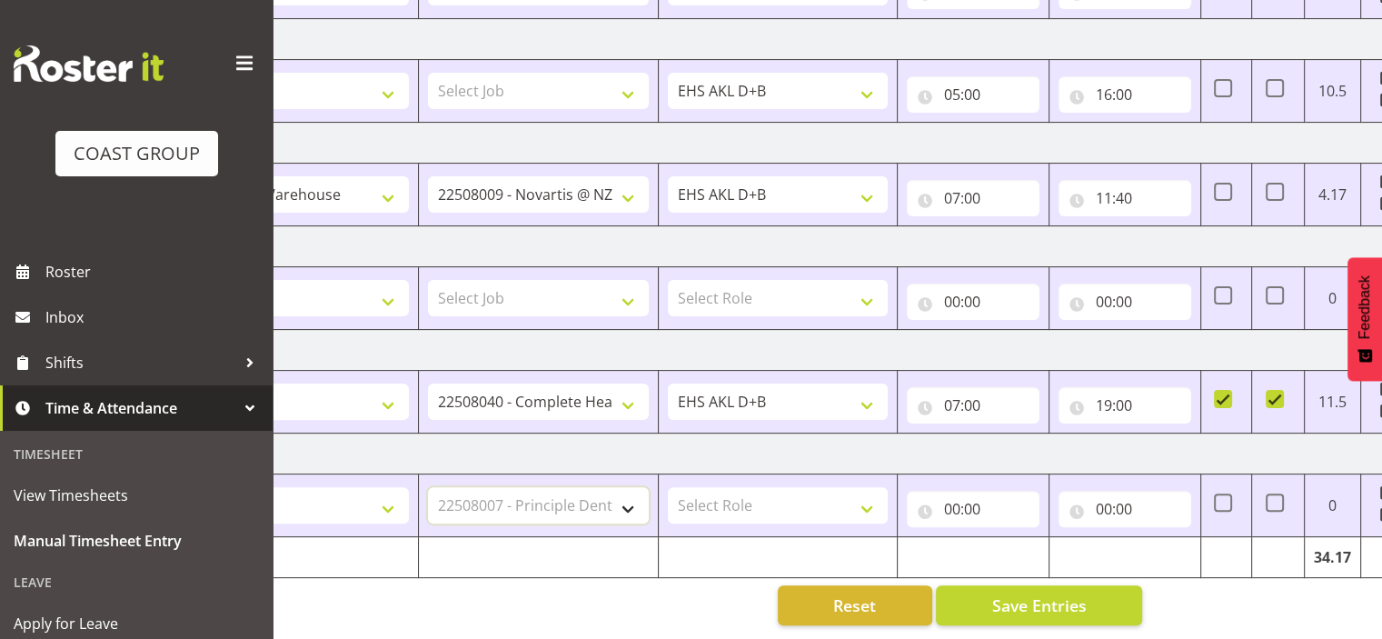
click at [428, 487] on select "Select Job 1 Carlton Events 1 [PERSON_NAME][GEOGRAPHIC_DATA] 1 [PERSON_NAME][GE…" at bounding box center [538, 505] width 221 height 36
click at [715, 488] on select "Select Role EHS AKL D+B EHS AKL PANELS EHS AKL CARPET" at bounding box center [778, 505] width 221 height 36
select select "194"
click at [668, 487] on select "Select Role EHS AKL D+B EHS AKL PANELS EHS AKL CARPET" at bounding box center [778, 505] width 221 height 36
click at [941, 495] on input "00:00" at bounding box center [973, 509] width 133 height 36
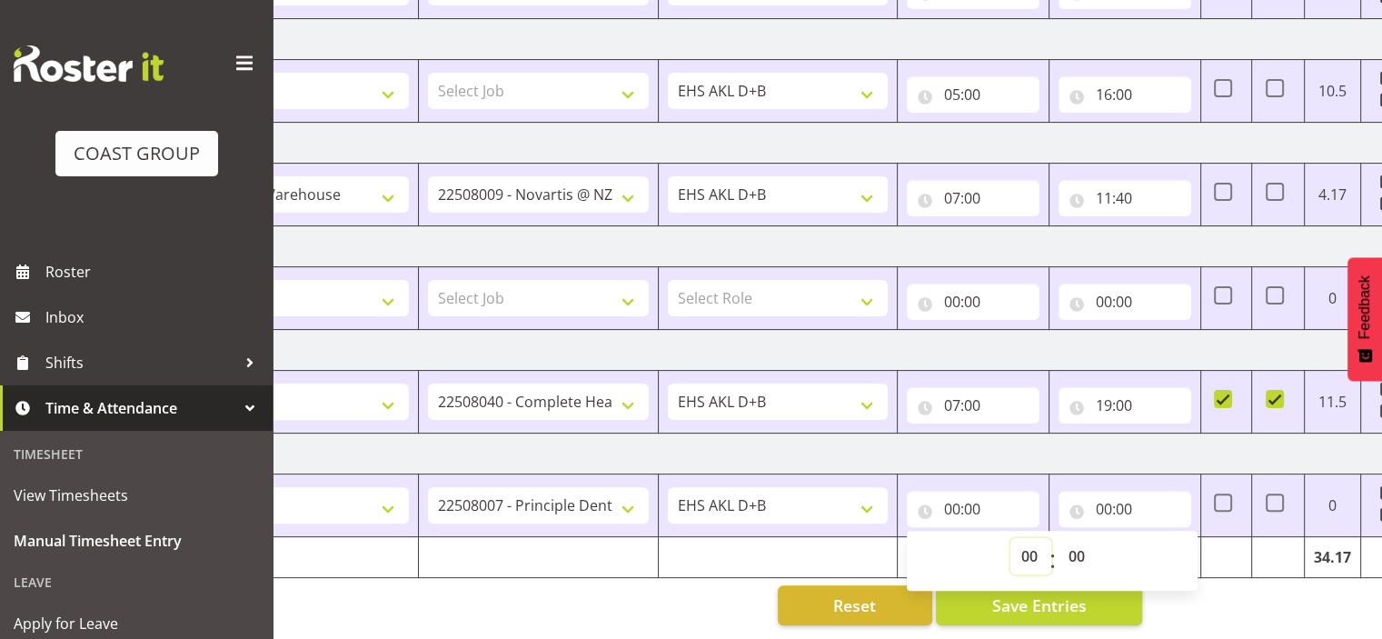
click at [1034, 544] on select "00 01 02 03 04 05 06 07 08 09 10 11 12 13 14 15 16 17 18 19 20 21 22 23" at bounding box center [1031, 556] width 41 height 36
select select "5"
click at [1011, 538] on select "00 01 02 03 04 05 06 07 08 09 10 11 12 13 14 15 16 17 18 19 20 21 22 23" at bounding box center [1031, 556] width 41 height 36
type input "05:00"
click at [1108, 496] on input "00:00" at bounding box center [1125, 509] width 133 height 36
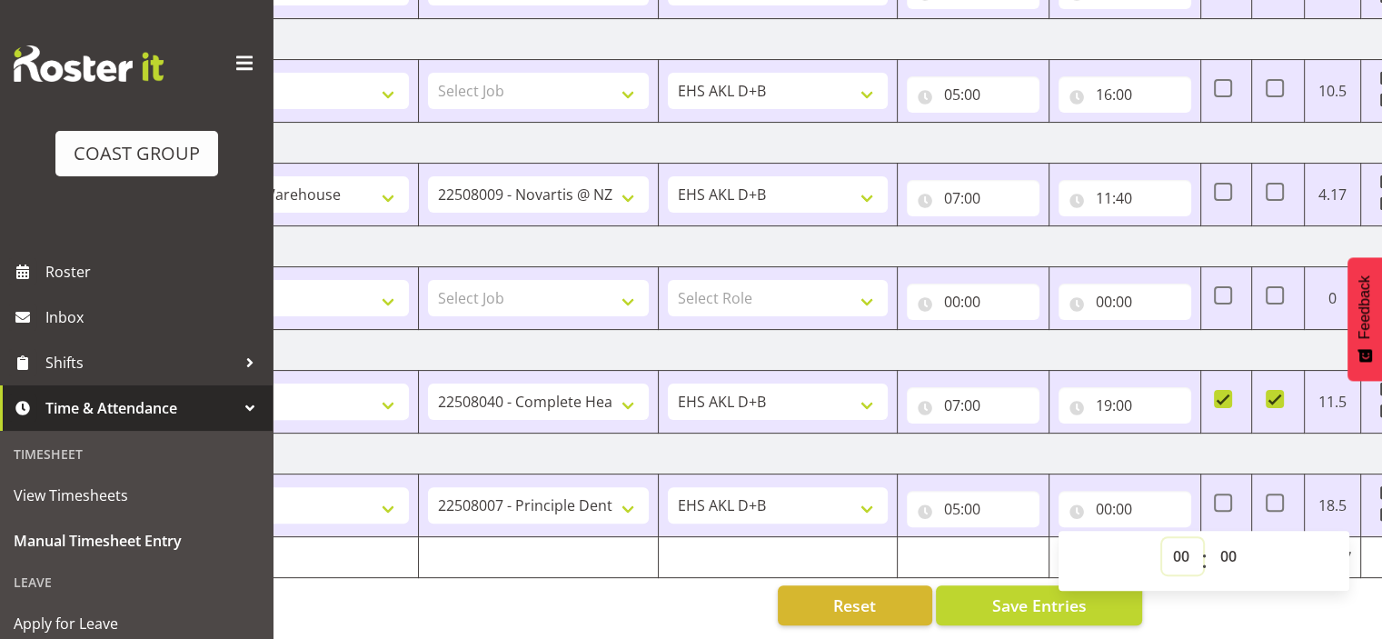
click at [1179, 544] on select "00 01 02 03 04 05 06 07 08 09 10 11 12 13 14 15 16 17 18 19 20 21 22 23" at bounding box center [1182, 556] width 41 height 36
select select "17"
click at [1162, 538] on select "00 01 02 03 04 05 06 07 08 09 10 11 12 13 14 15 16 17 18 19 20 21 22 23" at bounding box center [1182, 556] width 41 height 36
type input "17:00"
click at [1227, 544] on select "00 01 02 03 04 05 06 07 08 09 10 11 12 13 14 15 16 17 18 19 20 21 22 23 24 25 2…" at bounding box center [1230, 556] width 41 height 36
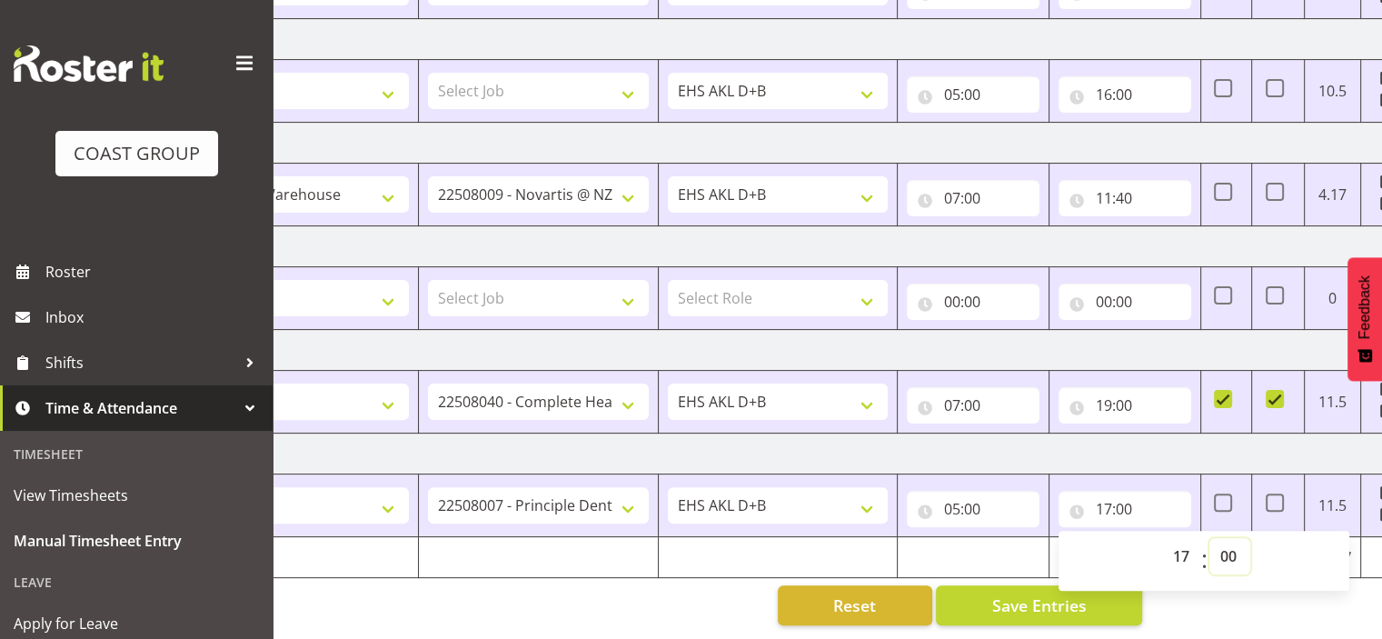
select select "30"
click at [1210, 538] on select "00 01 02 03 04 05 06 07 08 09 10 11 12 13 14 15 16 17 18 19 20 21 22 23 24 25 2…" at bounding box center [1230, 556] width 41 height 36
type input "17:30"
click at [1214, 584] on div "Manual Timesheets [DATE] - [DATE] MEA - Meal Allowance AWA - Away Allowence Shi…" at bounding box center [828, 106] width 1110 height 1065
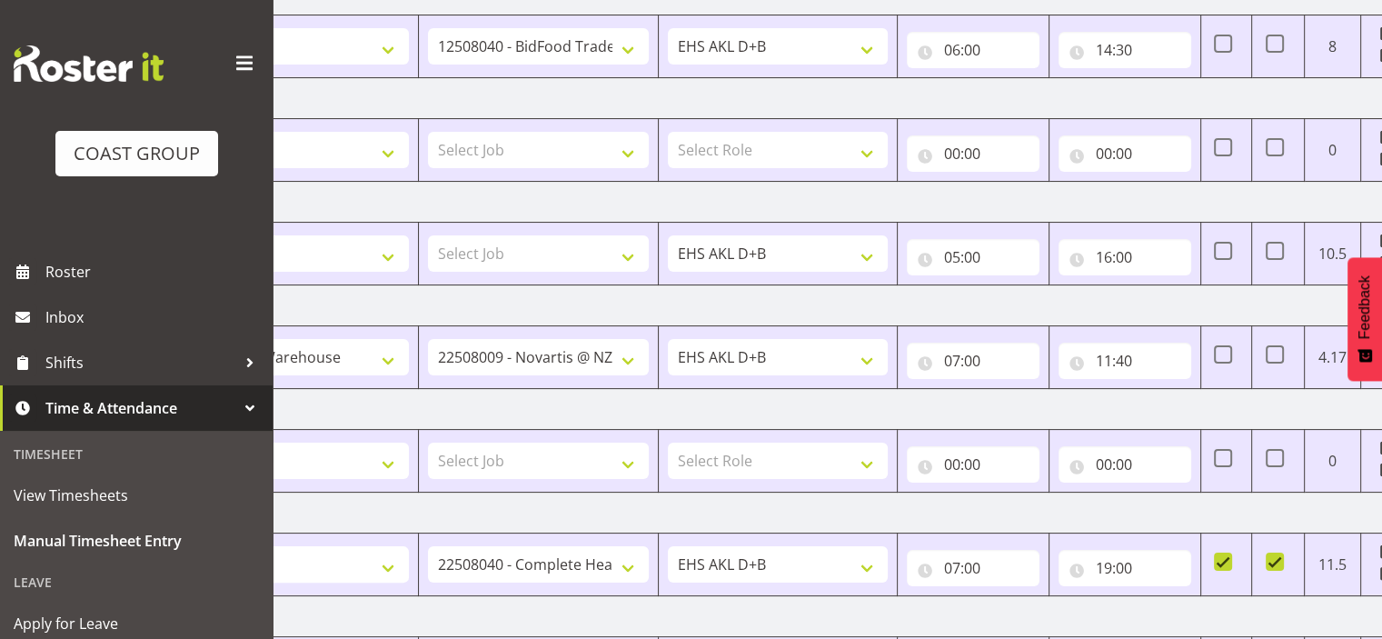
scroll to position [394, 0]
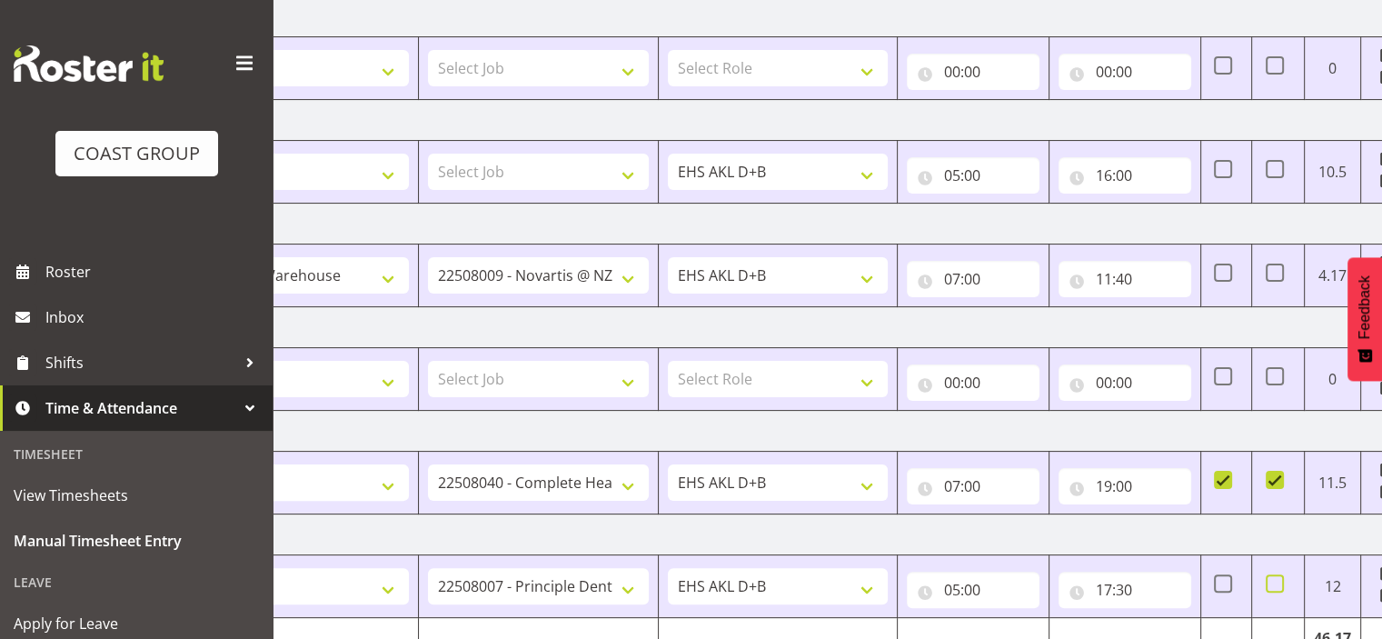
click at [1276, 577] on span at bounding box center [1275, 583] width 18 height 18
click at [1276, 578] on input "checkbox" at bounding box center [1272, 584] width 12 height 12
checkbox input "true"
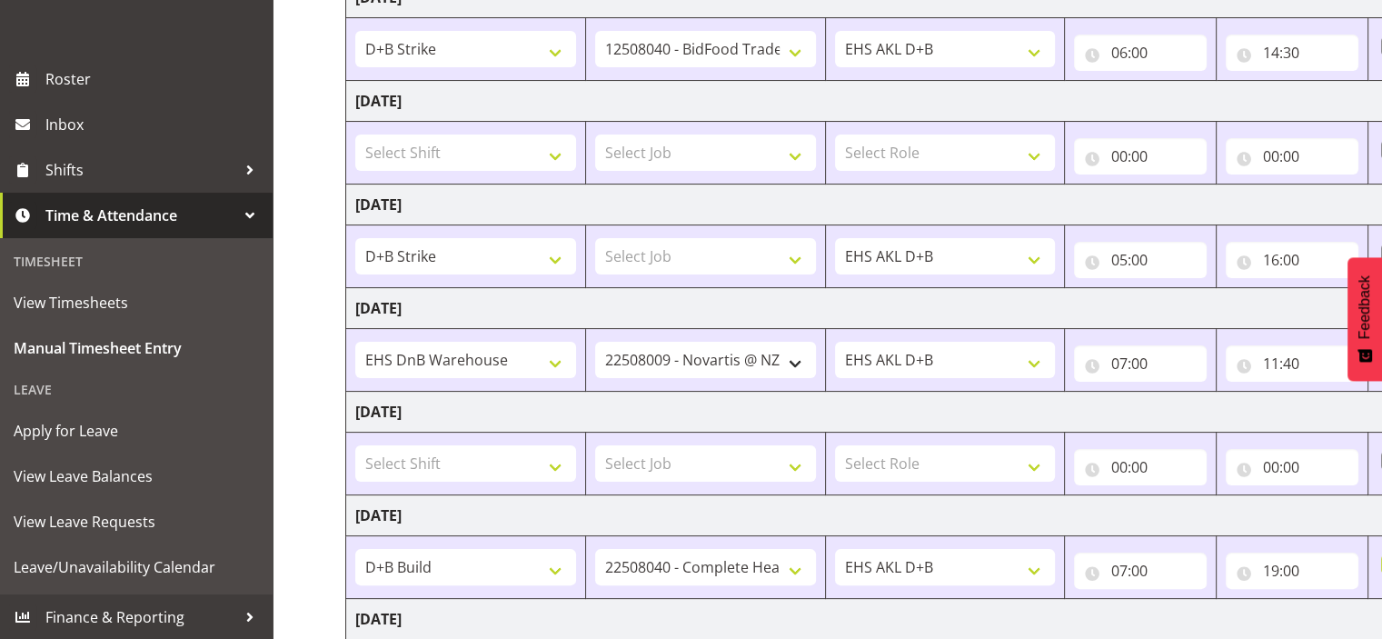
scroll to position [304, 0]
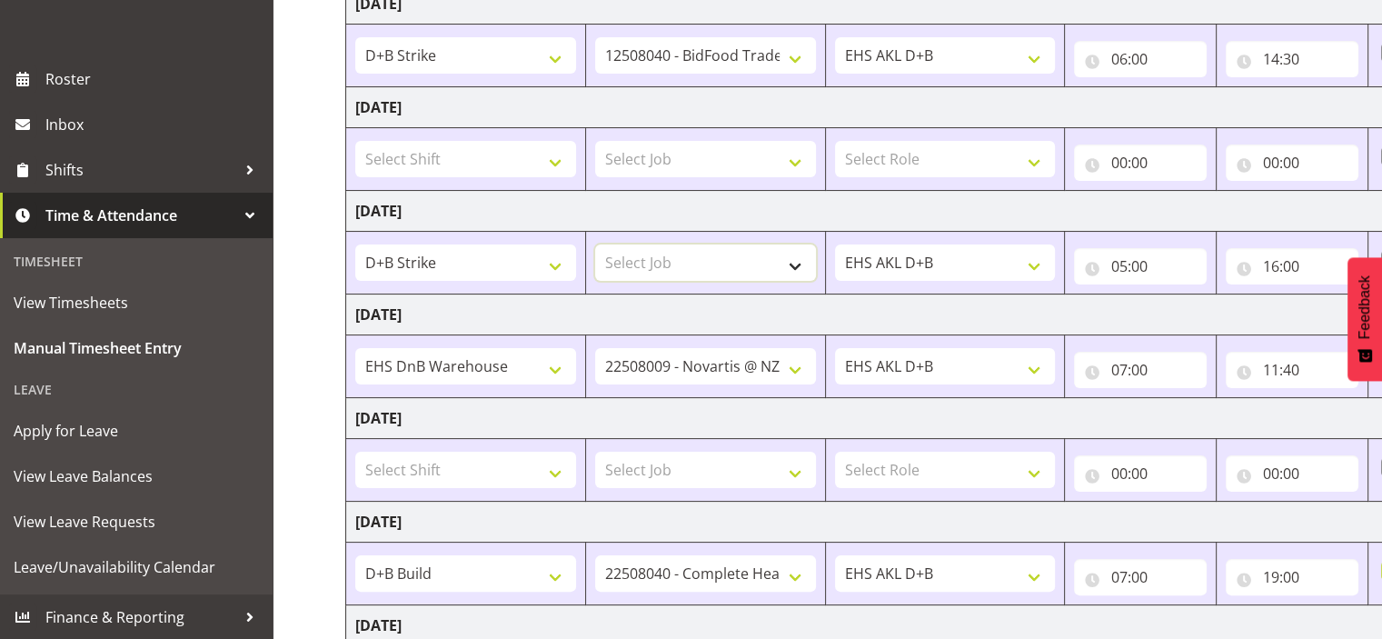
click at [697, 257] on select "Select Job 1 Carlton Events 1 [PERSON_NAME][GEOGRAPHIC_DATA] 1 [PERSON_NAME][GE…" at bounding box center [705, 262] width 221 height 36
select select "10080"
click at [595, 244] on select "Select Job 1 Carlton Events 1 [PERSON_NAME][GEOGRAPHIC_DATA] 1 [PERSON_NAME][GE…" at bounding box center [705, 262] width 221 height 36
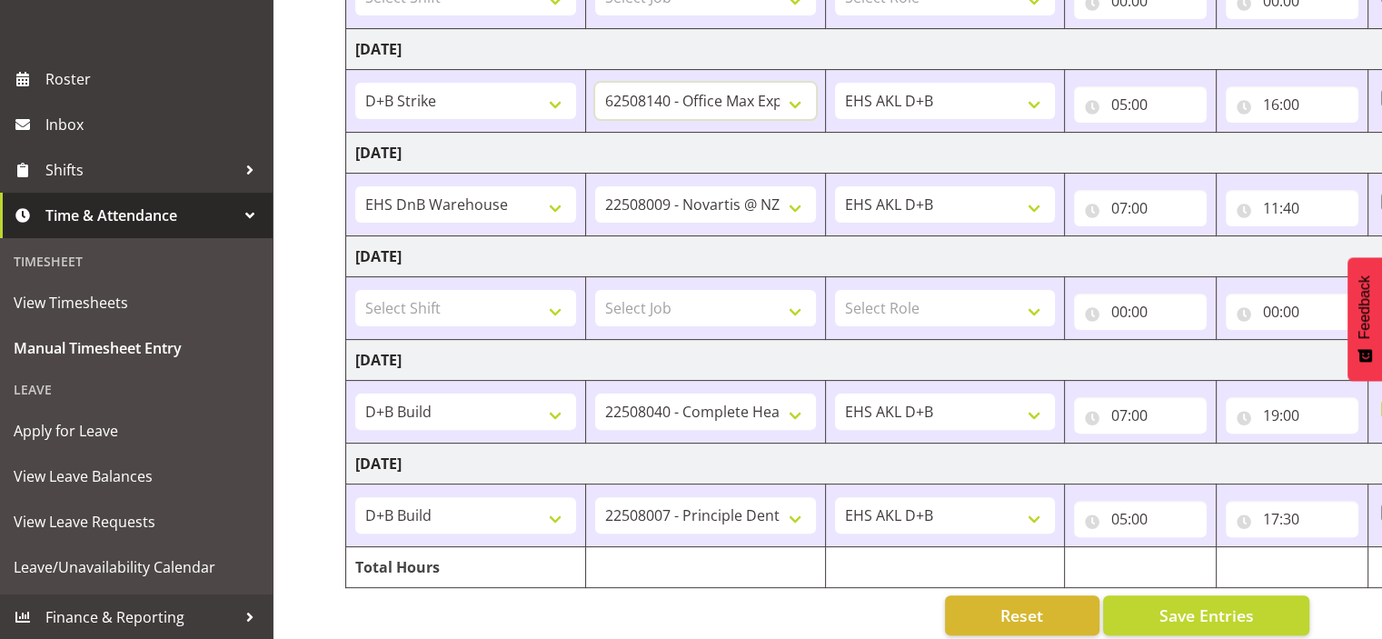
scroll to position [485, 0]
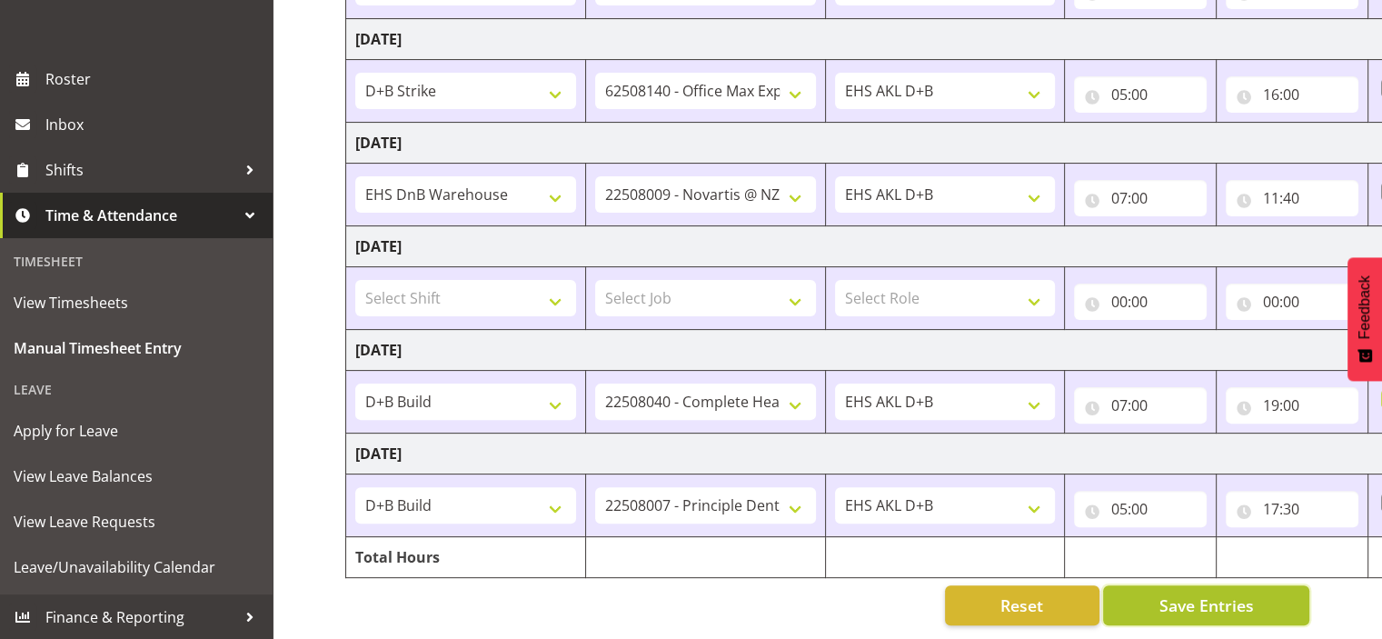
click at [1141, 595] on button "Save Entries" at bounding box center [1206, 605] width 206 height 40
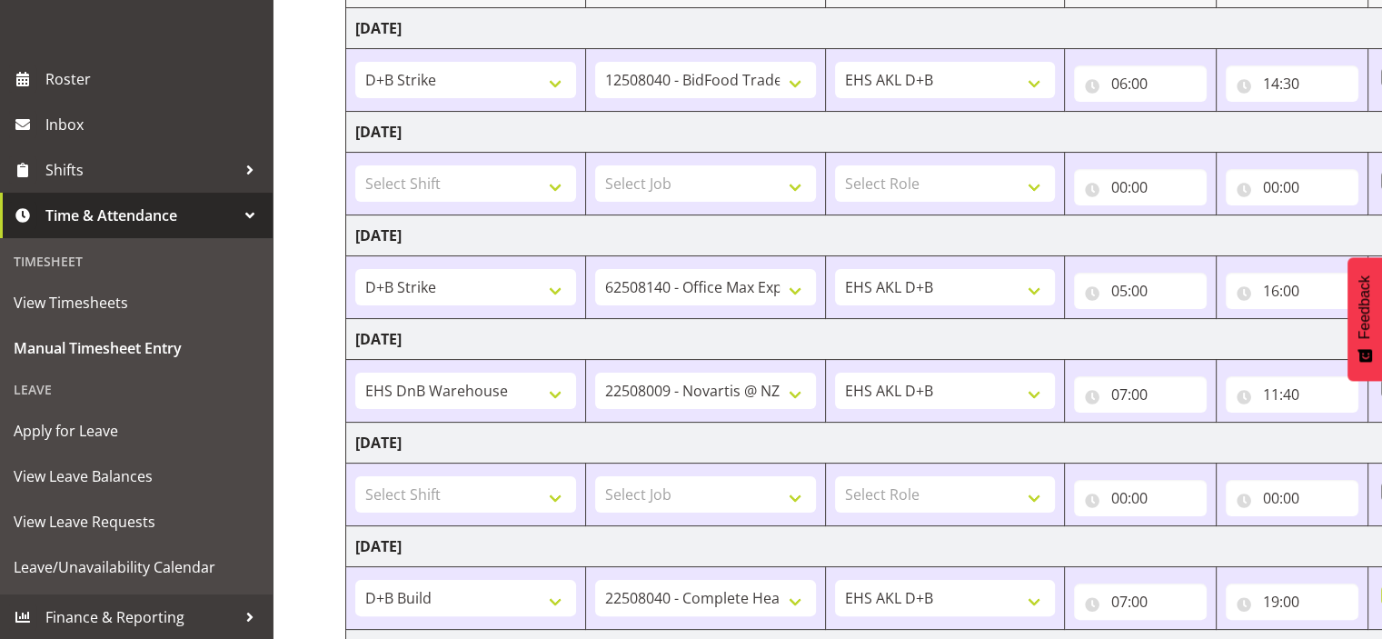
scroll to position [454, 0]
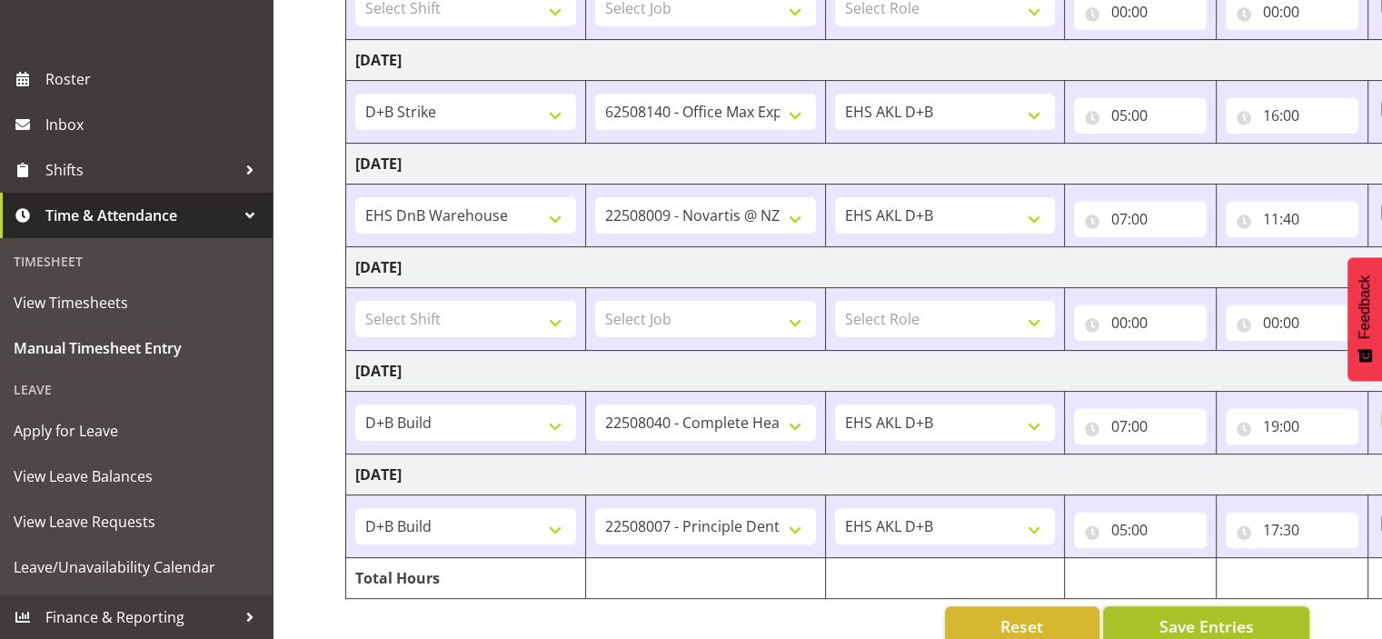
click at [1137, 620] on button "Save Entries" at bounding box center [1206, 626] width 206 height 40
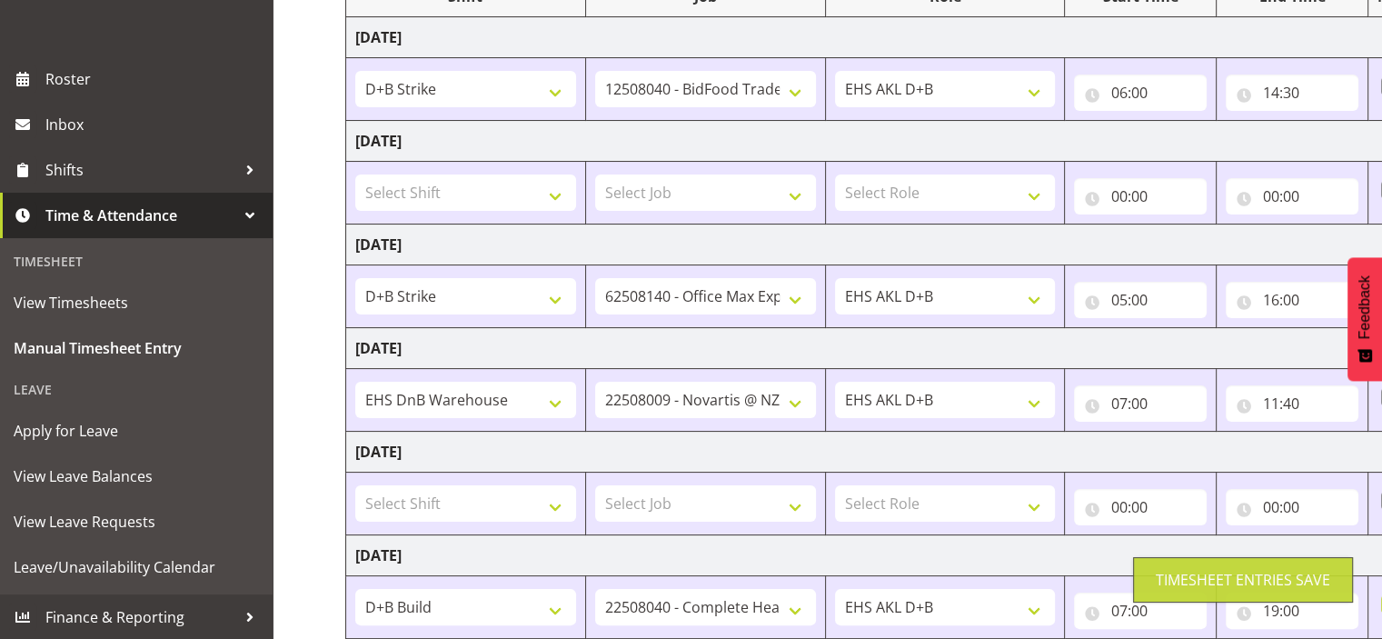
scroll to position [0, 0]
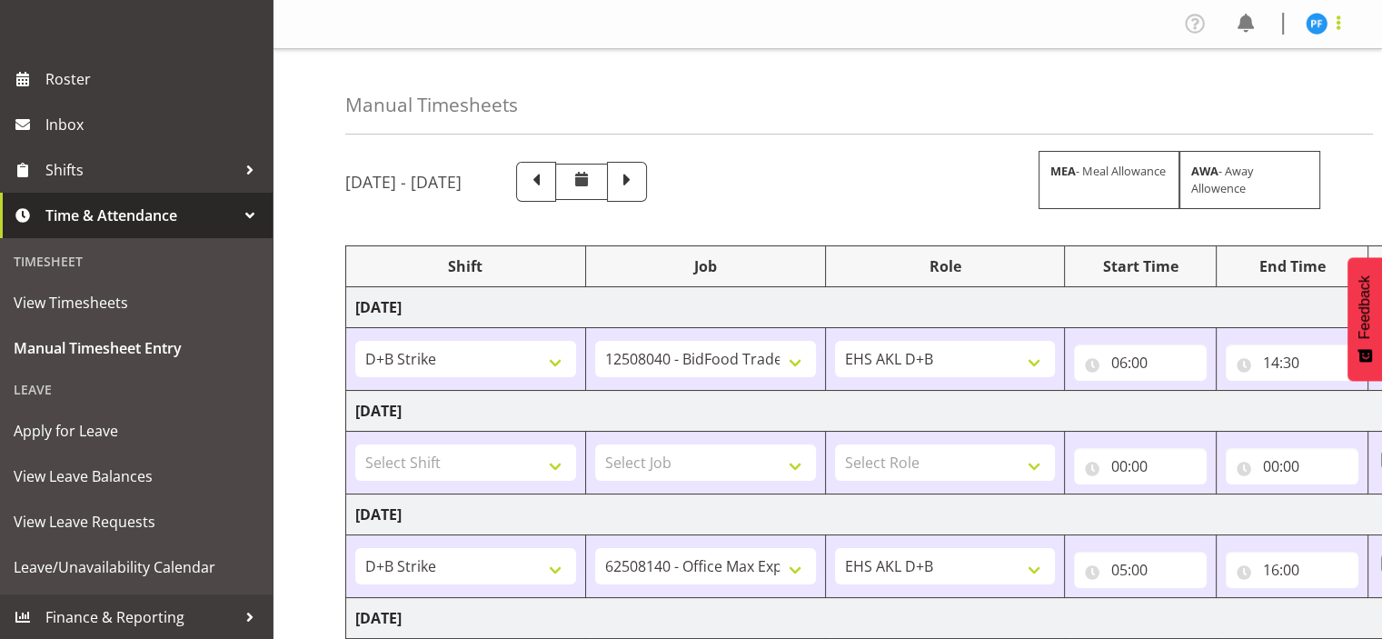
click at [1339, 25] on span at bounding box center [1339, 23] width 22 height 22
click at [1289, 87] on link "Log Out" at bounding box center [1262, 95] width 174 height 33
